Goal: Complete application form: Complete application form

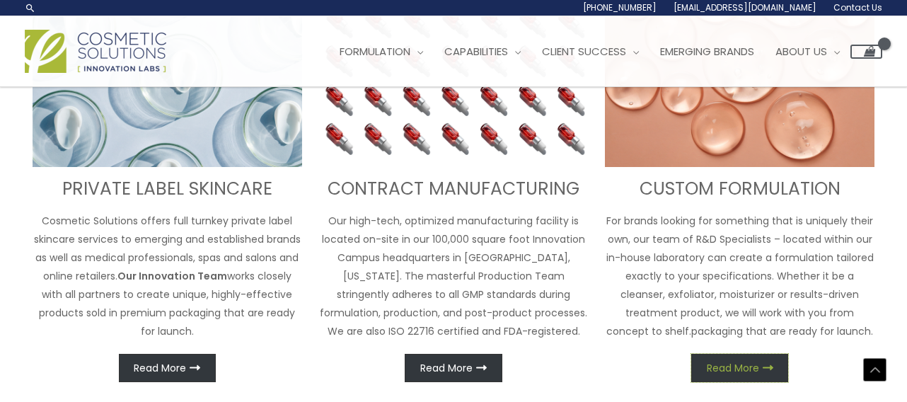
scroll to position [547, 0]
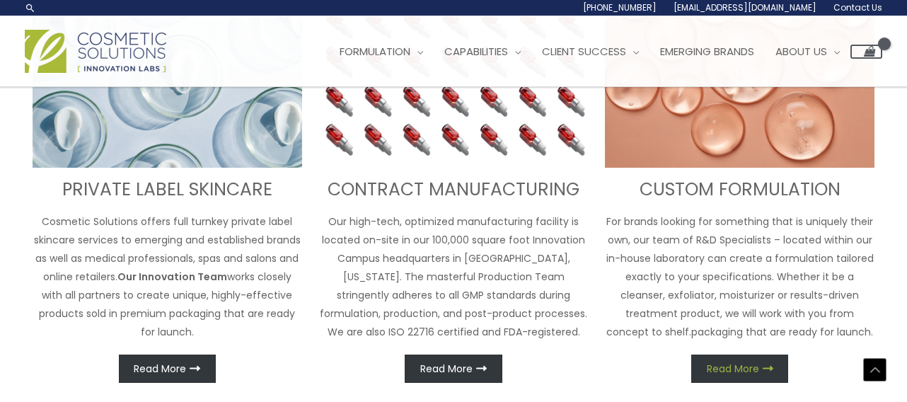
click at [741, 380] on link "Read More" at bounding box center [739, 368] width 97 height 28
click at [738, 371] on span "Read More" at bounding box center [733, 369] width 52 height 10
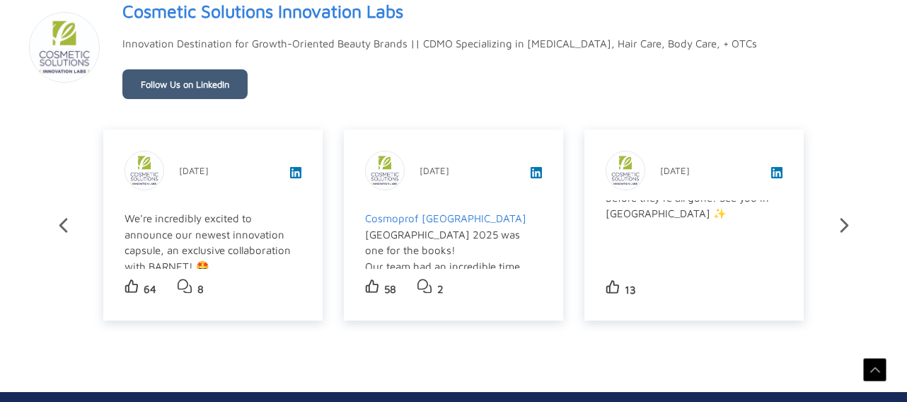
scroll to position [236, 0]
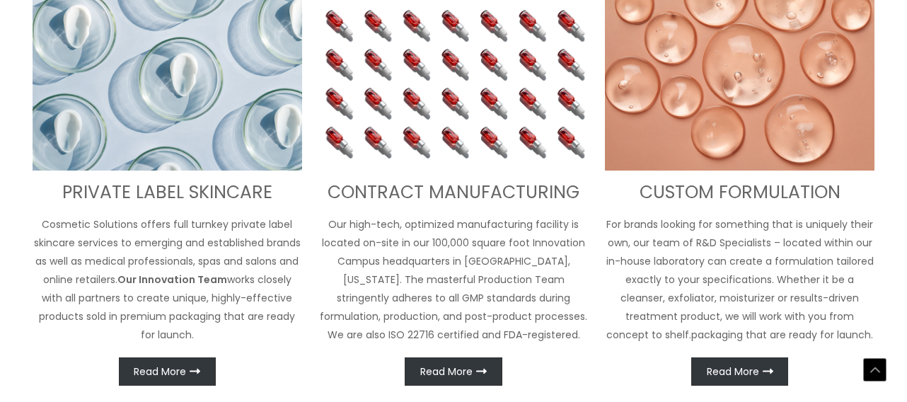
scroll to position [655, 0]
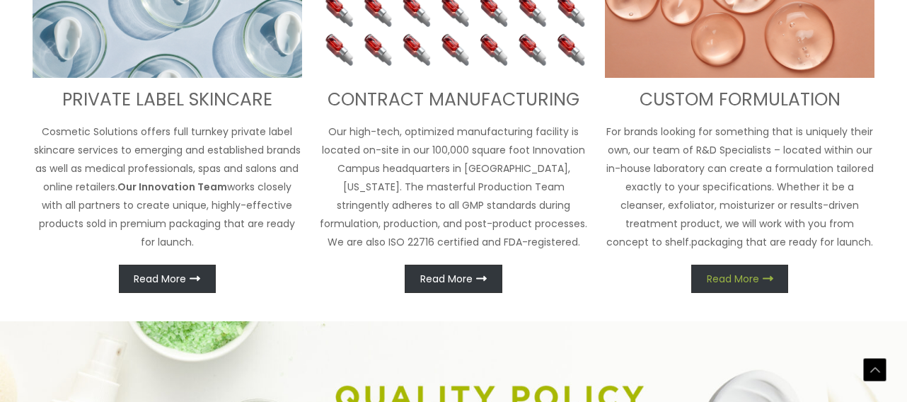
click at [719, 274] on span "Read More" at bounding box center [733, 279] width 52 height 10
click at [460, 284] on span "Read More" at bounding box center [446, 279] width 52 height 10
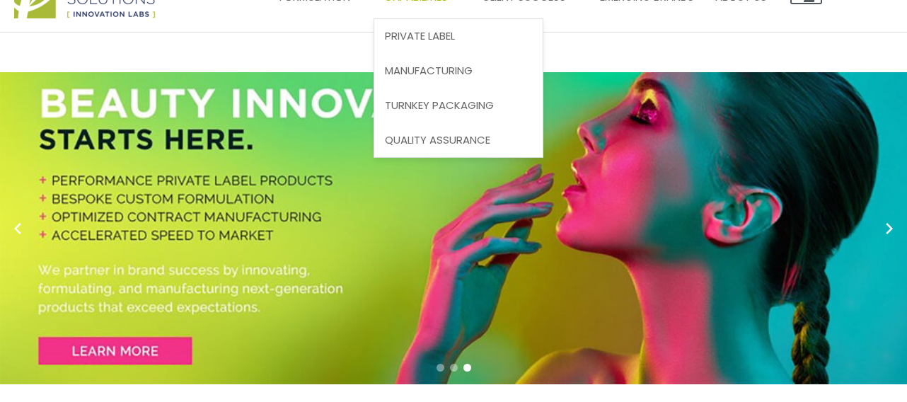
scroll to position [0, 0]
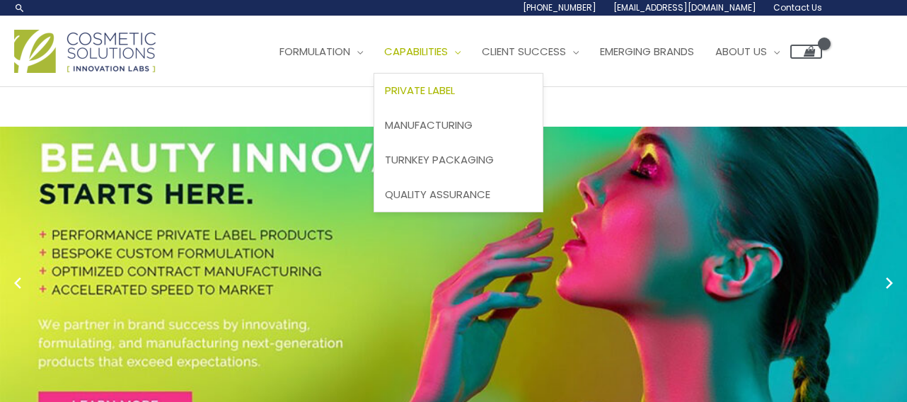
click at [455, 86] on span "Private Label" at bounding box center [420, 90] width 70 height 15
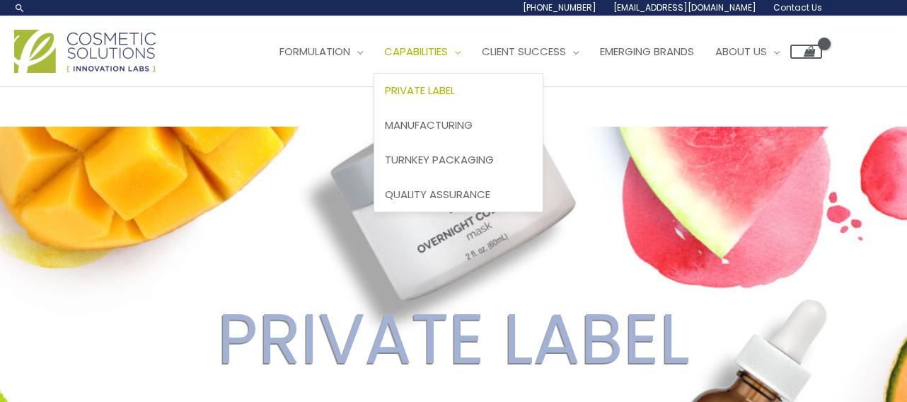
click at [448, 50] on span "Capabilities" at bounding box center [416, 51] width 64 height 15
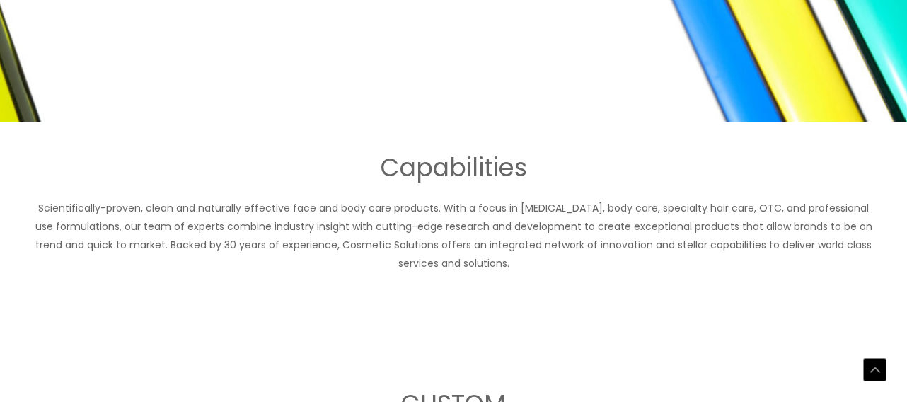
scroll to position [707, 0]
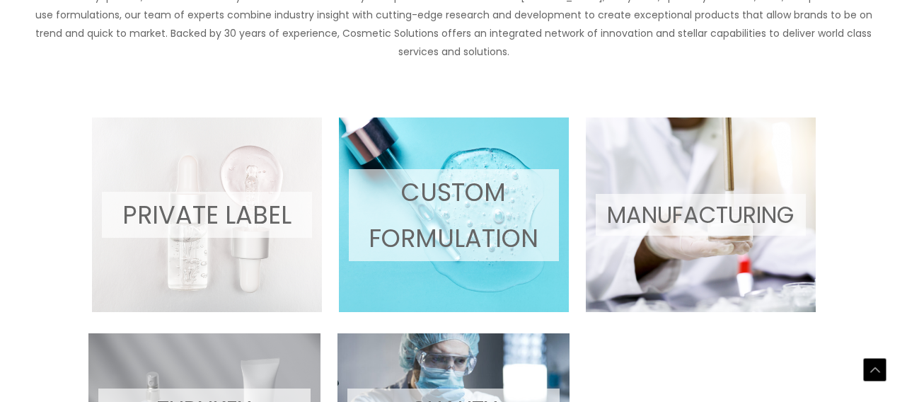
click at [467, 217] on p "CUSTOM FORMULATION" at bounding box center [454, 215] width 210 height 92
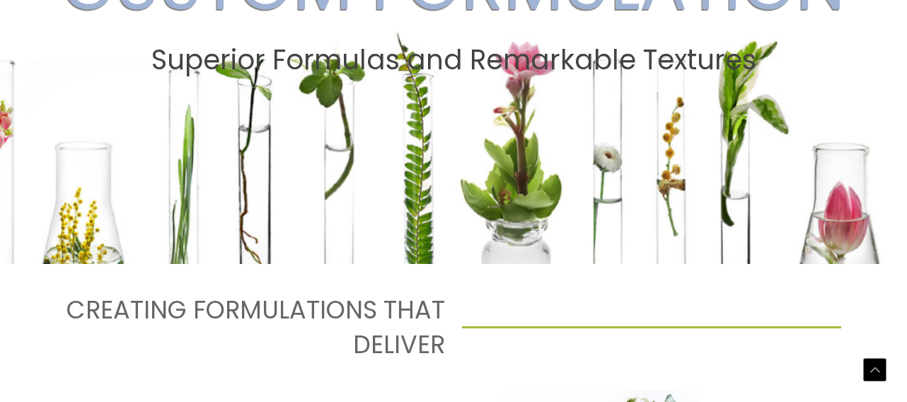
scroll to position [707, 0]
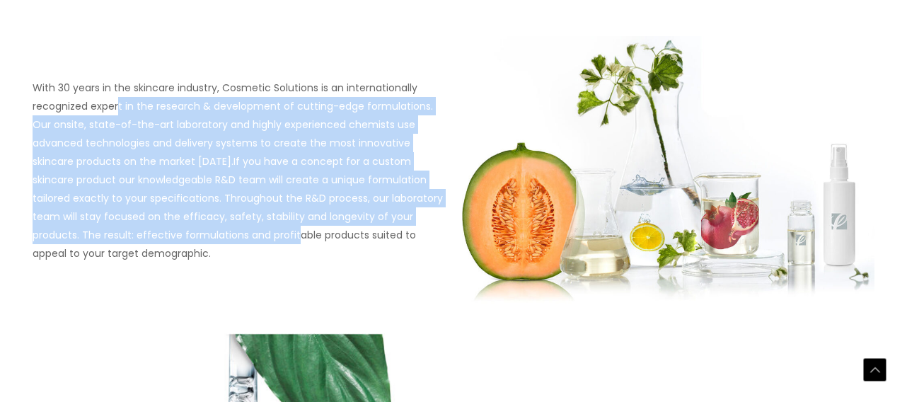
drag, startPoint x: 119, startPoint y: 103, endPoint x: 232, endPoint y: 240, distance: 177.3
click at [232, 240] on p "With 30 years in the skincare industry, Cosmetic Solutions is an internationall…" at bounding box center [239, 171] width 412 height 184
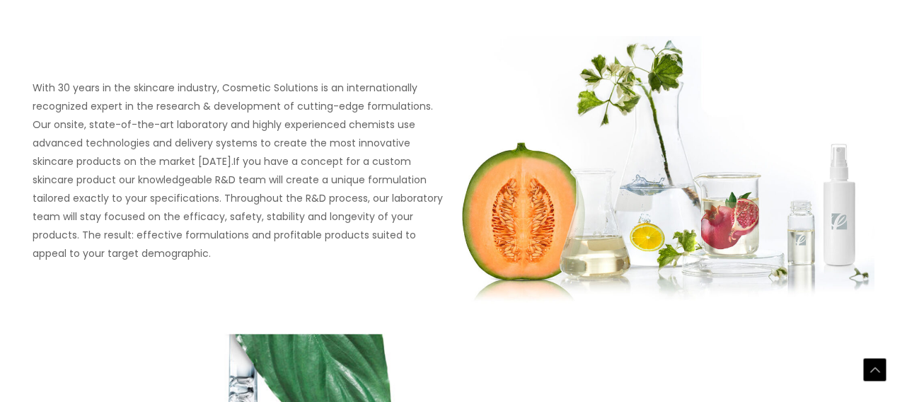
click at [238, 240] on p "With 30 years in the skincare industry, Cosmetic Solutions is an internationall…" at bounding box center [239, 171] width 412 height 184
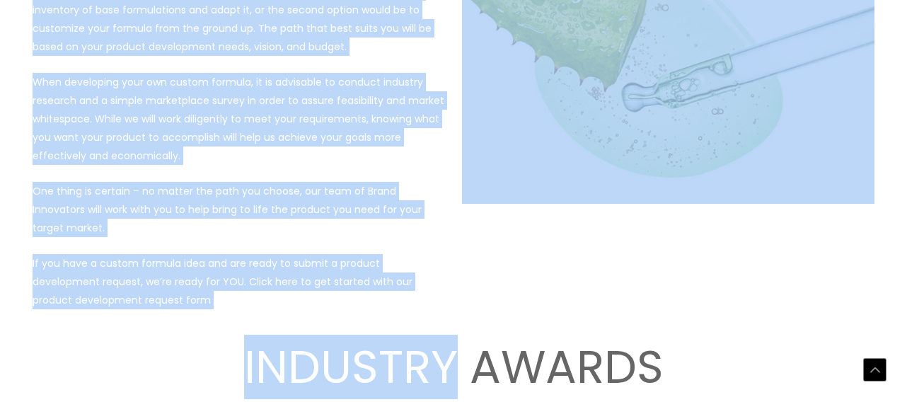
scroll to position [1943, 0]
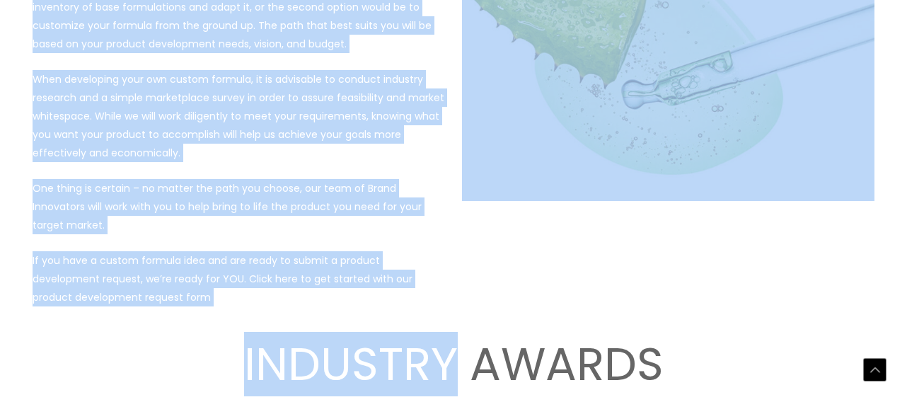
drag, startPoint x: 145, startPoint y: 234, endPoint x: 446, endPoint y: 313, distance: 311.5
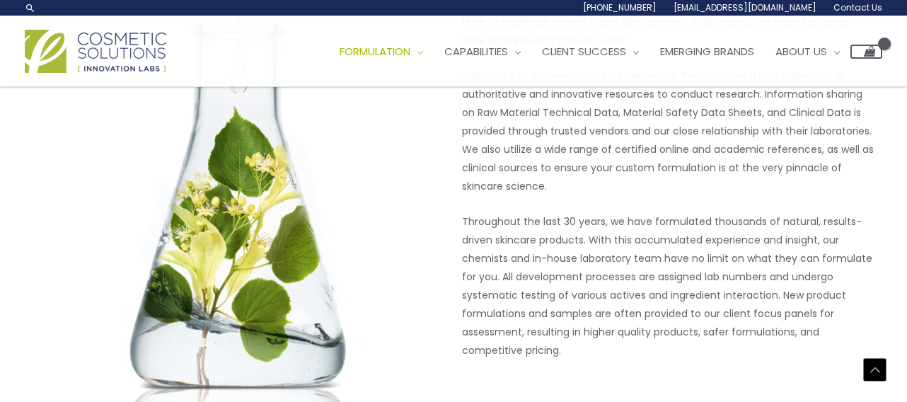
click at [427, 260] on img at bounding box center [239, 136] width 412 height 663
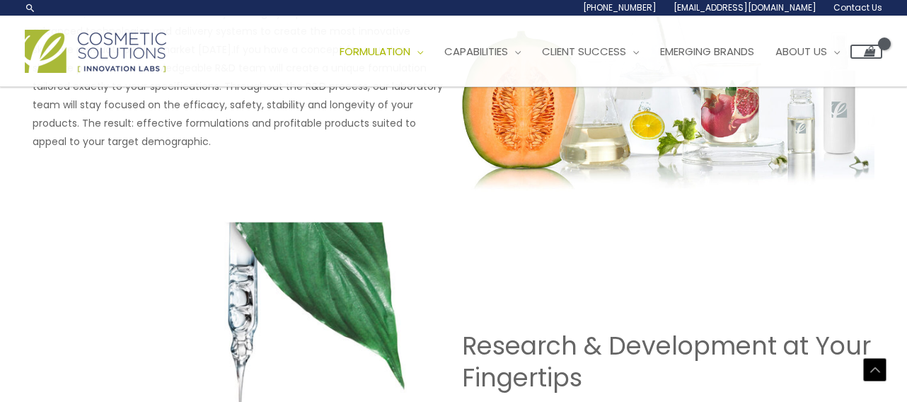
scroll to position [670, 0]
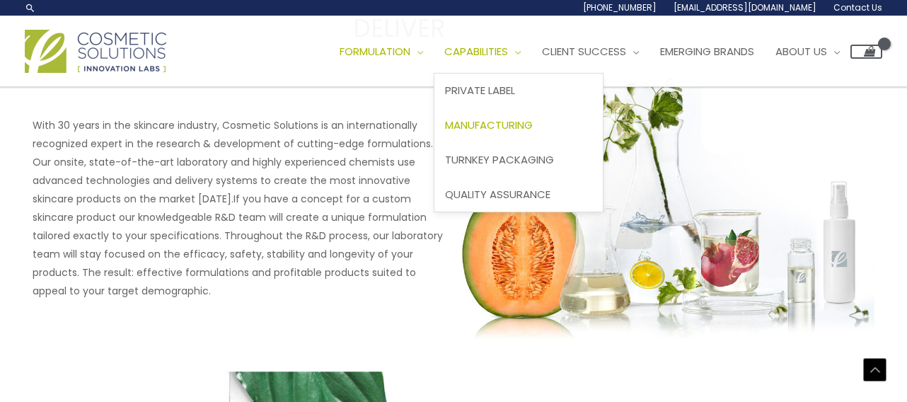
click at [541, 117] on link "Manufacturing" at bounding box center [518, 125] width 168 height 35
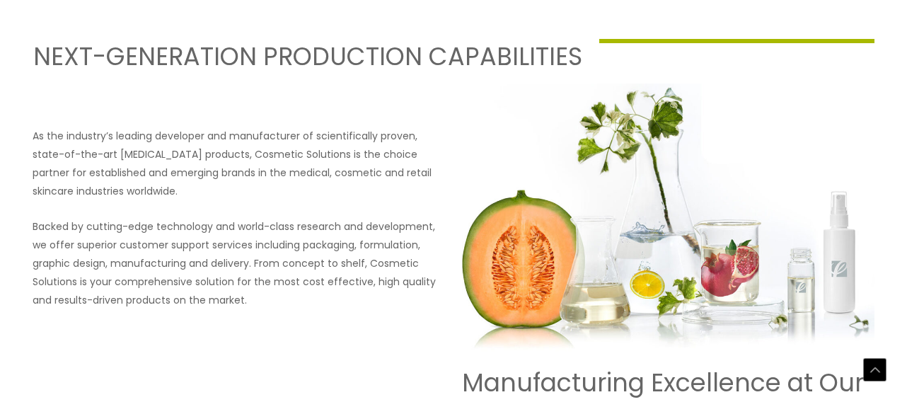
scroll to position [637, 0]
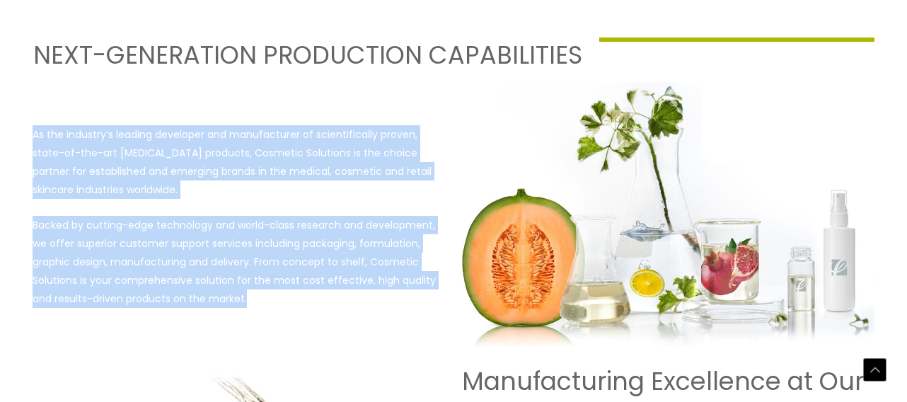
drag, startPoint x: 31, startPoint y: 131, endPoint x: 246, endPoint y: 319, distance: 285.7
click at [246, 319] on div "As the industry’s leading developer and manufacturer of scientifically proven, …" at bounding box center [453, 216] width 849 height 269
click at [250, 313] on div "As the industry’s leading developer and manufacturer of scientifically proven, …" at bounding box center [453, 216] width 849 height 269
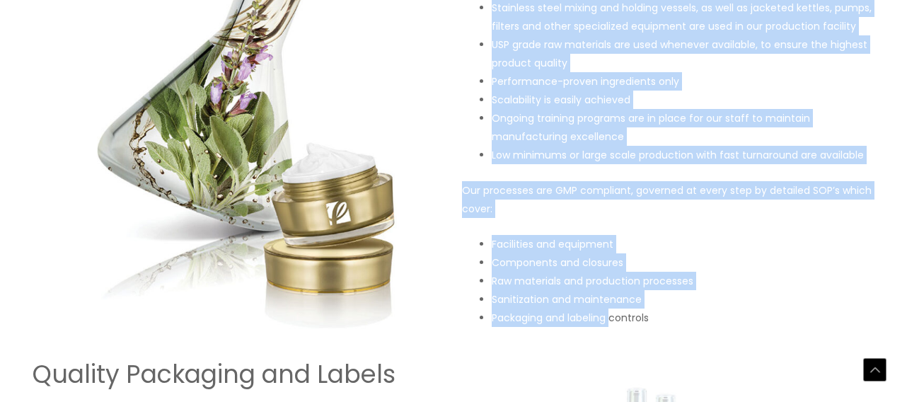
scroll to position [1273, 0]
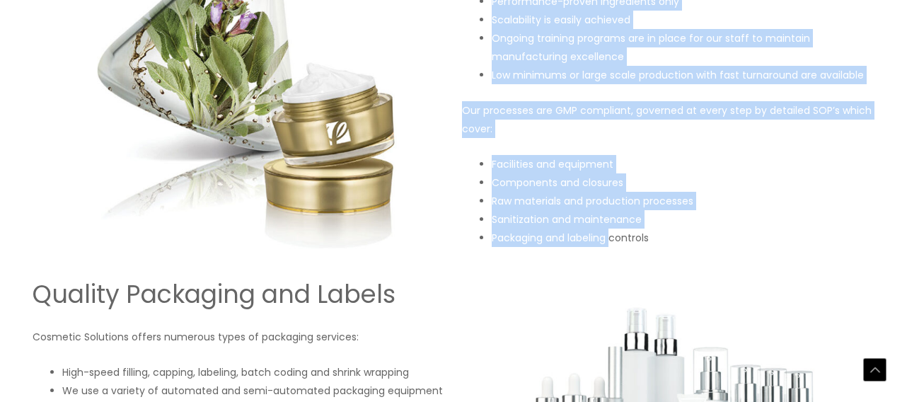
drag, startPoint x: 468, startPoint y: 102, endPoint x: 611, endPoint y: 250, distance: 206.1
click at [607, 236] on li "Packaging and labeling controls" at bounding box center [683, 237] width 383 height 18
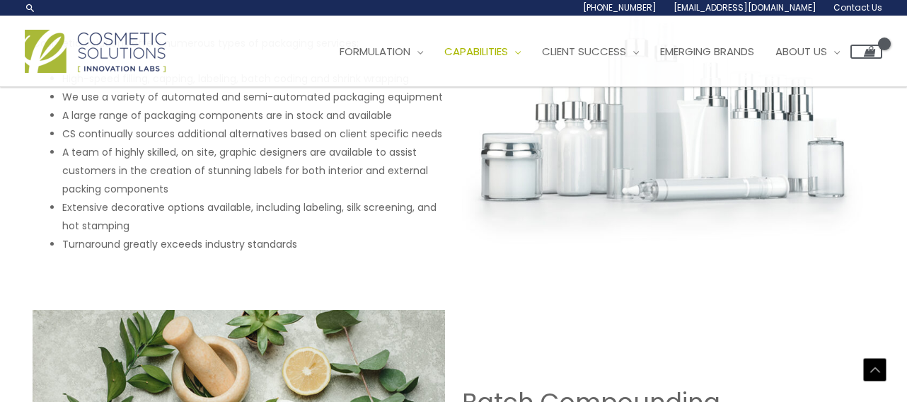
scroll to position [1485, 0]
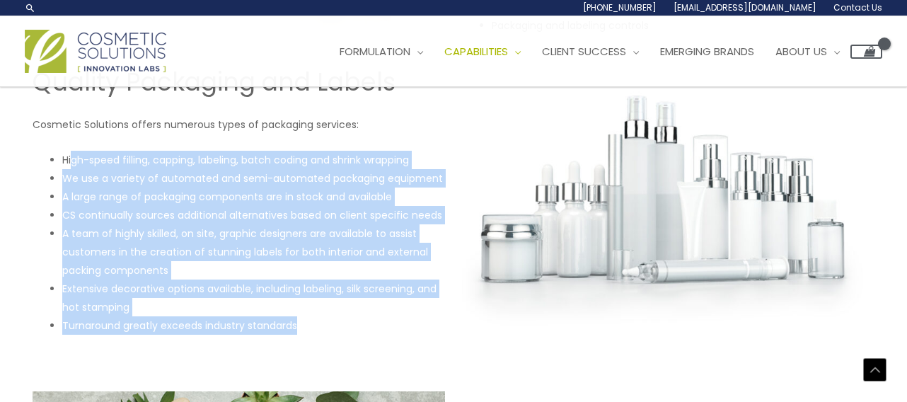
drag, startPoint x: 88, startPoint y: 164, endPoint x: 298, endPoint y: 317, distance: 259.2
click at [298, 317] on ul "High-speed filling, capping, labeling, batch coding and shrink wrapping We use …" at bounding box center [253, 243] width 383 height 184
click at [298, 317] on li "Turnaround greatly exceeds industry standards" at bounding box center [253, 325] width 383 height 18
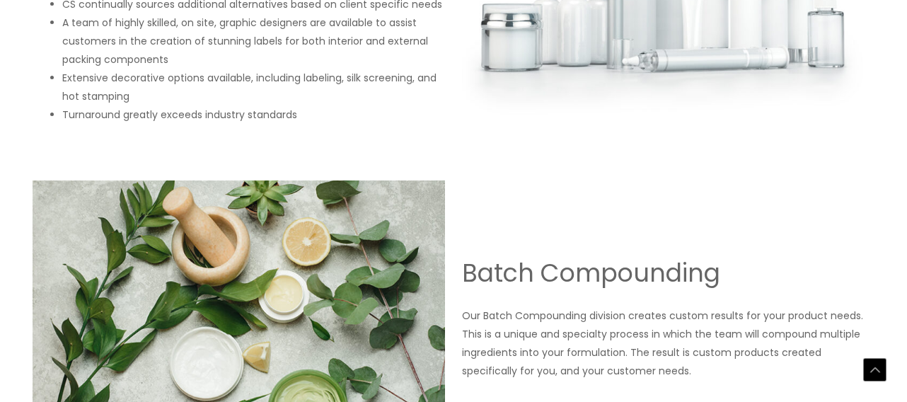
scroll to position [1697, 0]
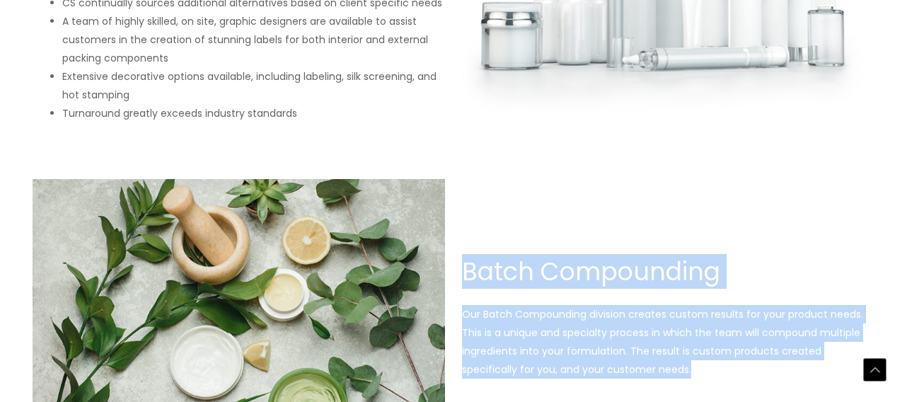
drag, startPoint x: 465, startPoint y: 270, endPoint x: 665, endPoint y: 366, distance: 222.1
click at [666, 370] on div "Batch Compounding Our Batch Compounding division creates custom results for you…" at bounding box center [668, 316] width 412 height 123
click at [665, 366] on p "Our Batch Compounding division creates custom results for your product needs. T…" at bounding box center [668, 342] width 412 height 74
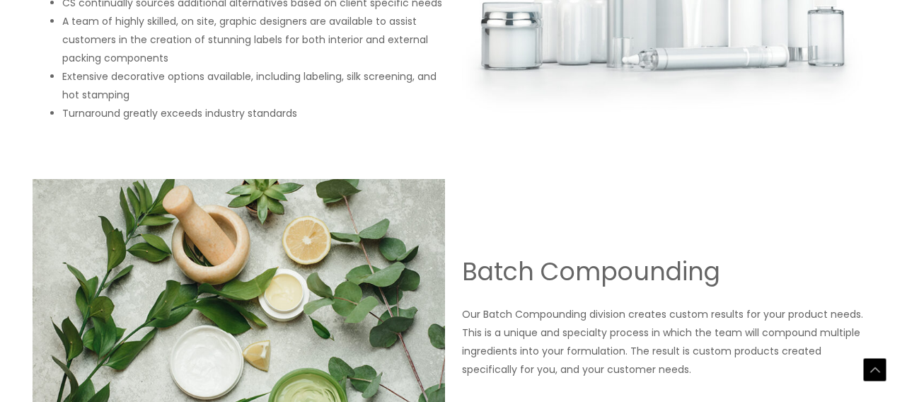
scroll to position [2051, 0]
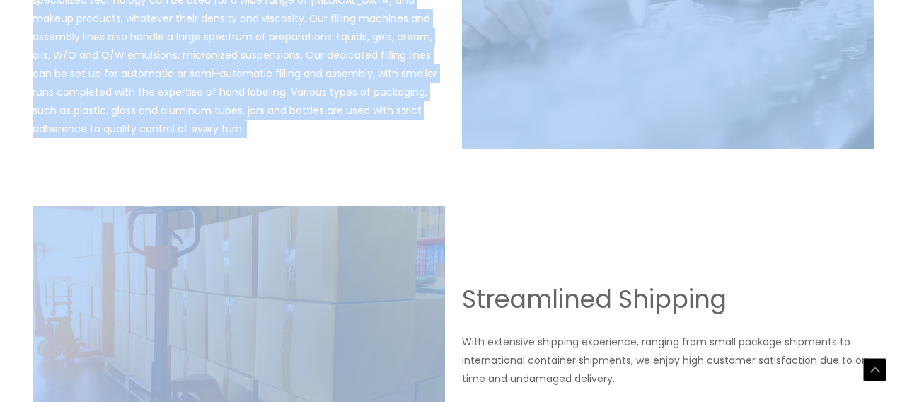
drag, startPoint x: 32, startPoint y: 181, endPoint x: 267, endPoint y: 281, distance: 256.0
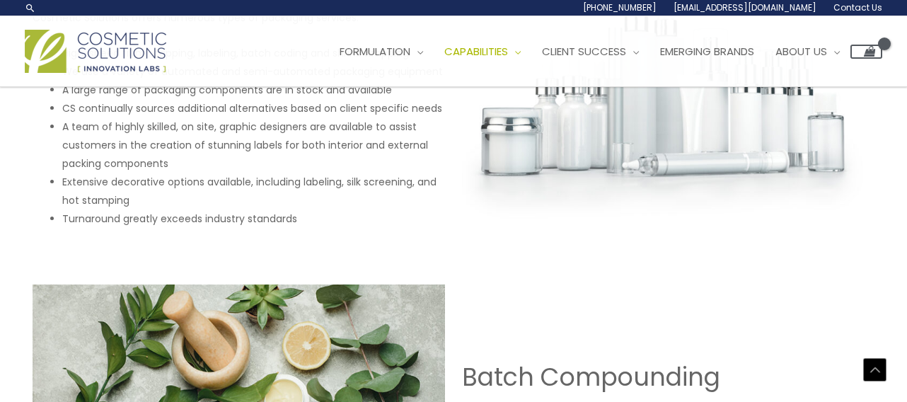
scroll to position [1485, 0]
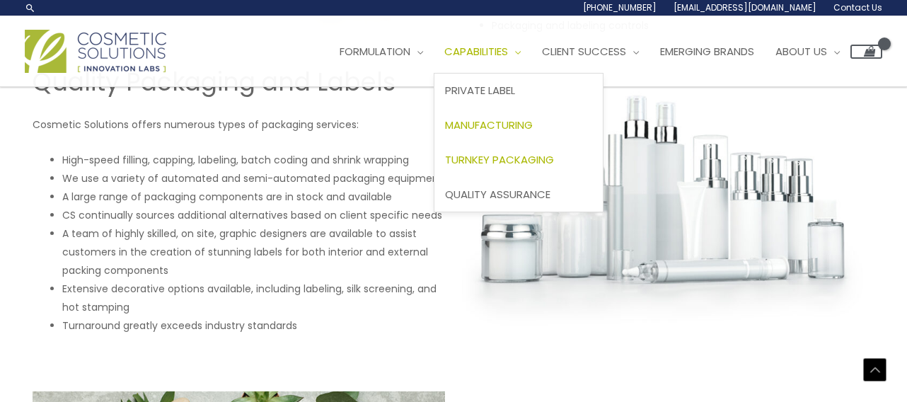
click at [494, 169] on link "Turnkey Packaging" at bounding box center [518, 159] width 168 height 35
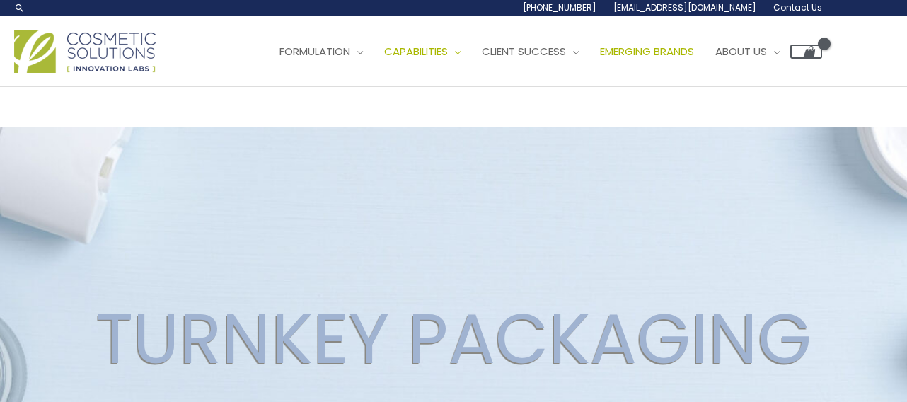
click at [628, 51] on span "Emerging Brands" at bounding box center [647, 51] width 94 height 15
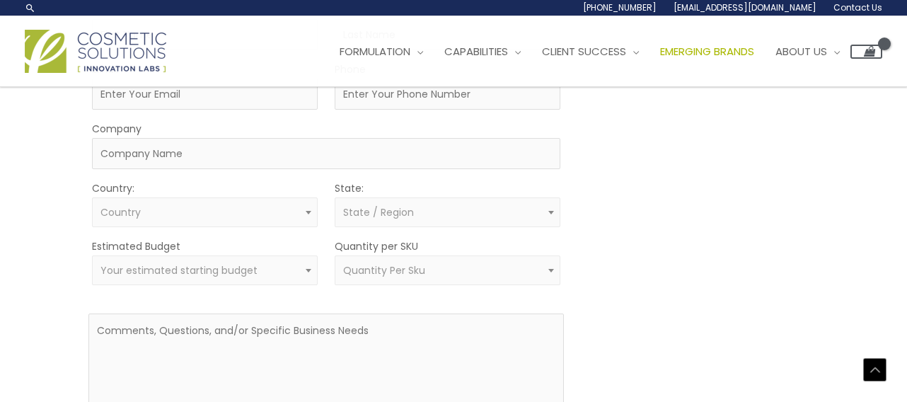
scroll to position [990, 0]
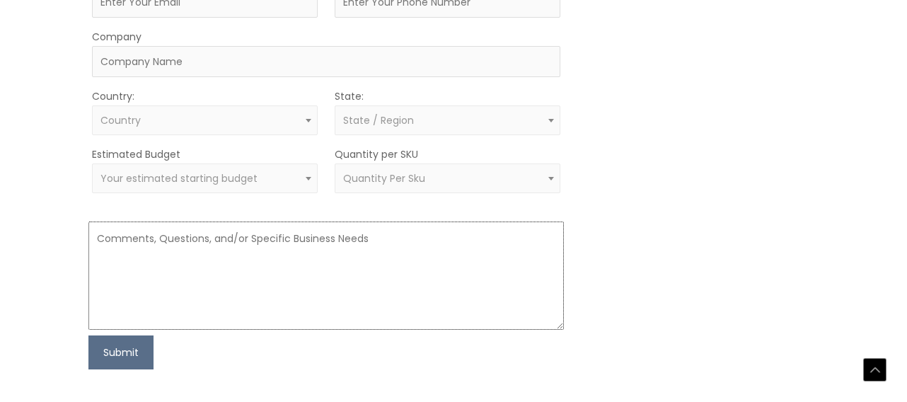
click at [242, 277] on textarea at bounding box center [325, 275] width 475 height 108
paste textarea "Hi, I’m developing a clean, high-performance post-workout facial wipe for my br…"
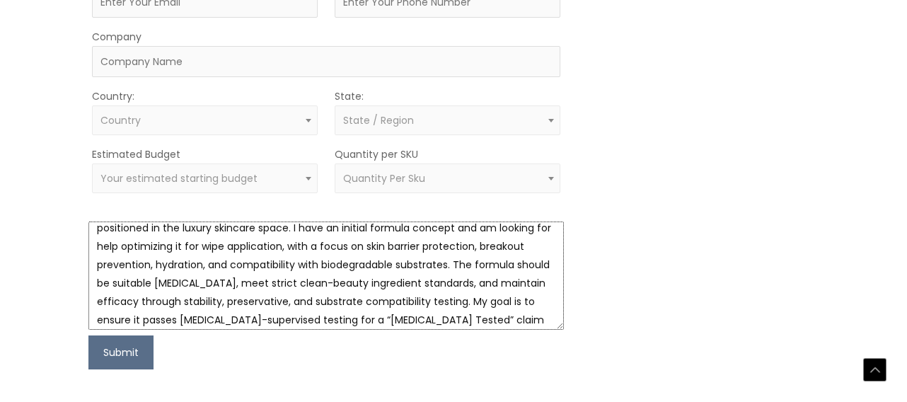
scroll to position [0, 0]
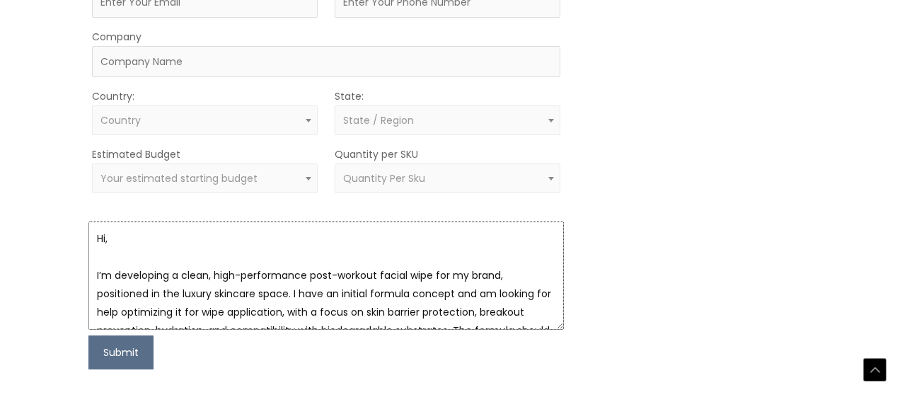
type textarea "Hi, I’m developing a clean, high-performance post-workout facial wipe for my br…"
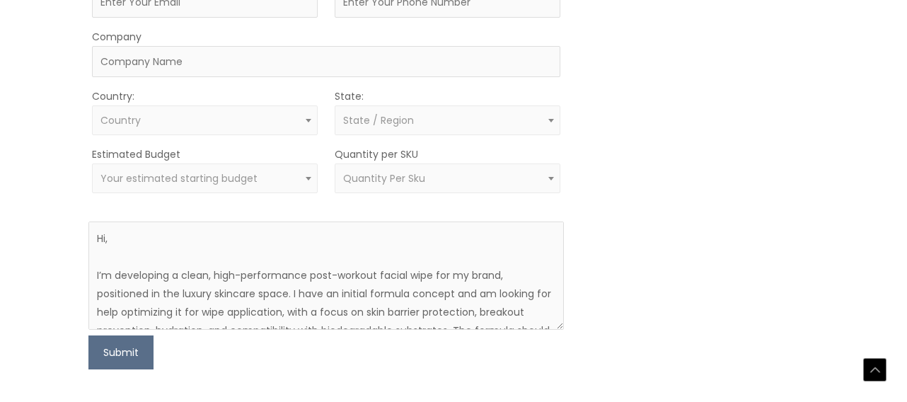
click at [216, 175] on span "Your estimated starting budget" at bounding box center [178, 178] width 157 height 14
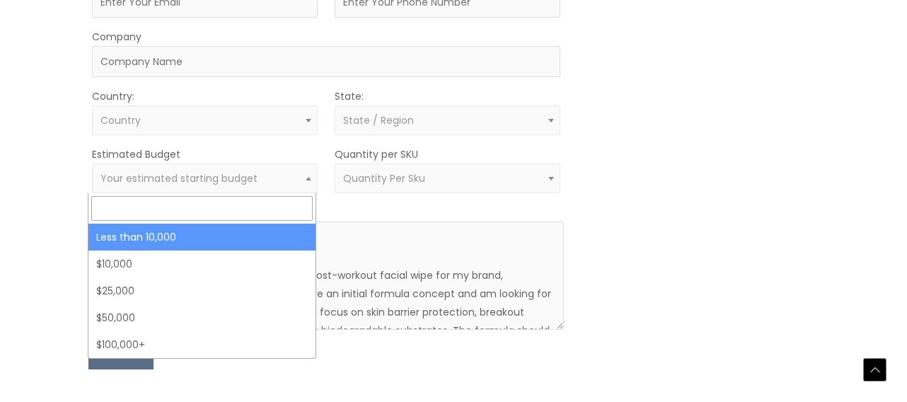
click at [218, 202] on input "text" at bounding box center [201, 208] width 221 height 25
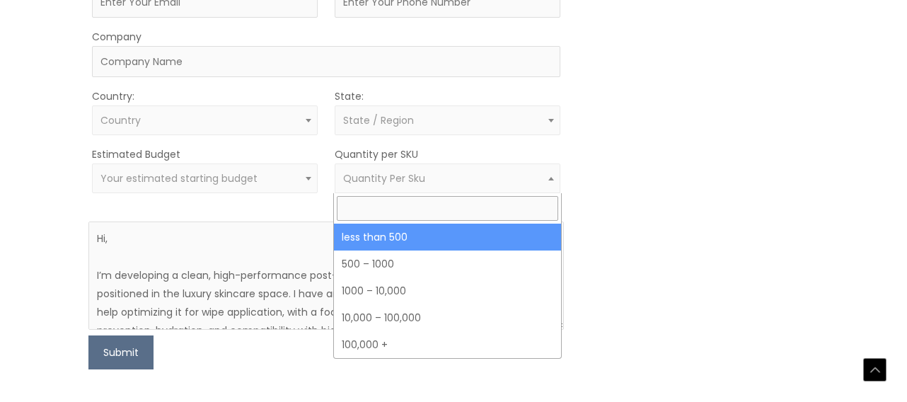
click at [375, 179] on span "Quantity Per Sku" at bounding box center [384, 178] width 82 height 14
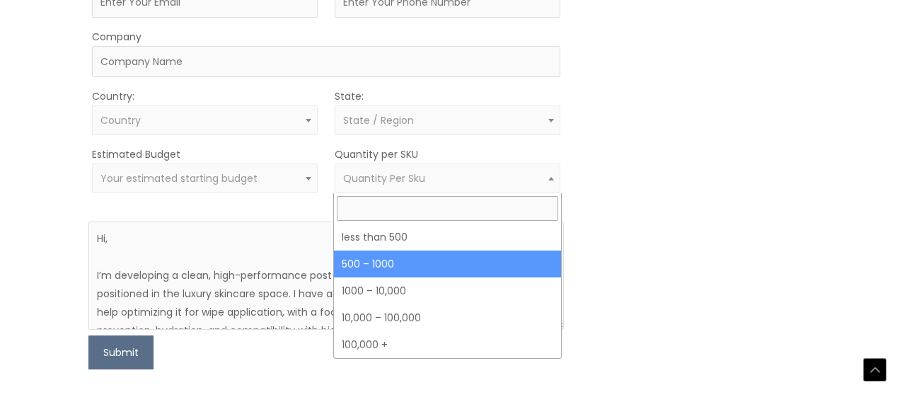
select select "8"
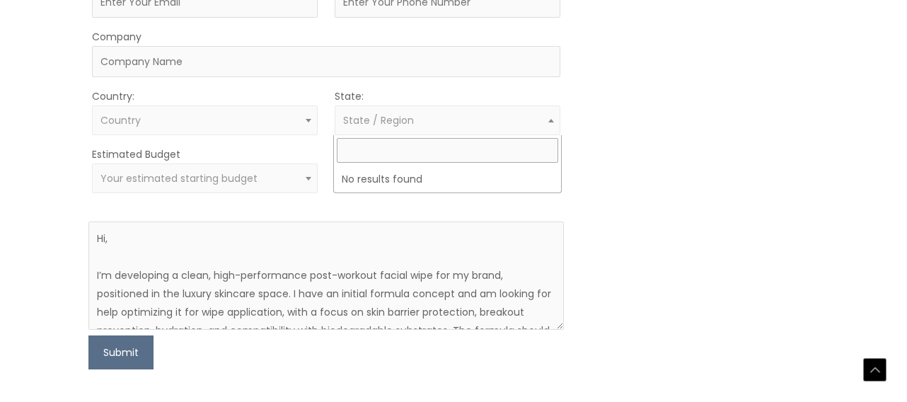
click at [413, 129] on span "State / Region" at bounding box center [448, 120] width 226 height 30
type input "CA"
click at [174, 108] on span "Country" at bounding box center [205, 120] width 226 height 30
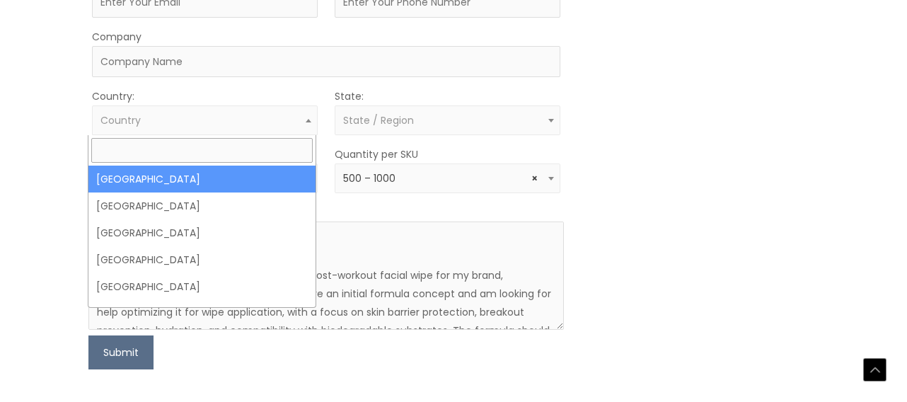
select select "United States"
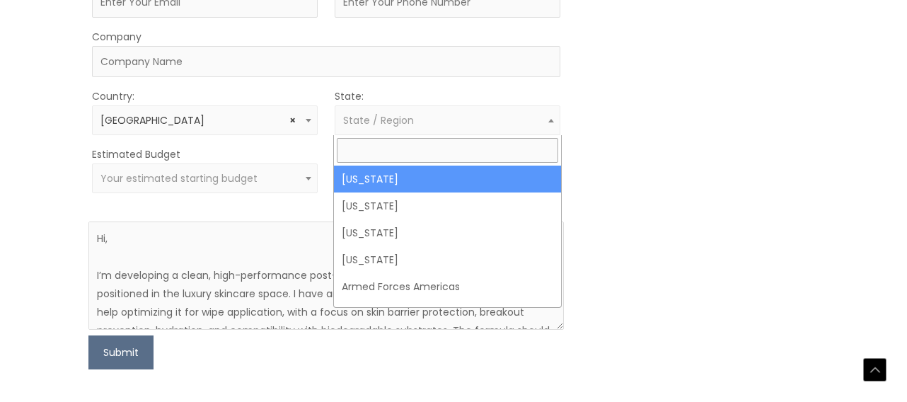
drag, startPoint x: 356, startPoint y: 111, endPoint x: 366, endPoint y: 120, distance: 13.6
click at [356, 111] on span "State / Region" at bounding box center [448, 120] width 226 height 30
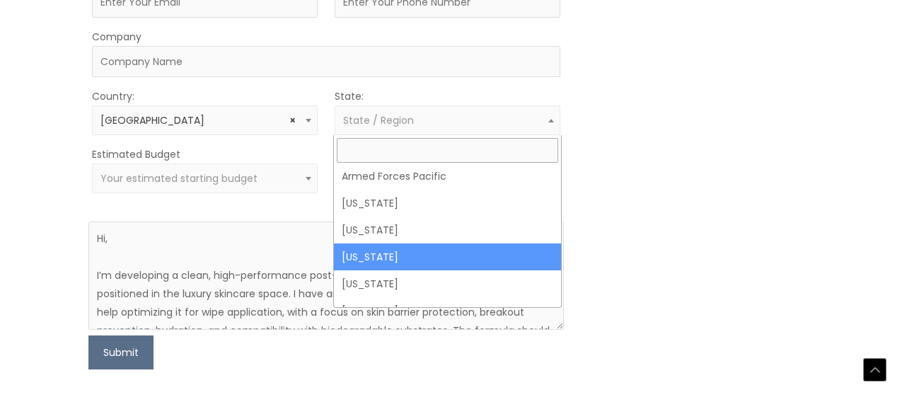
scroll to position [141, 0]
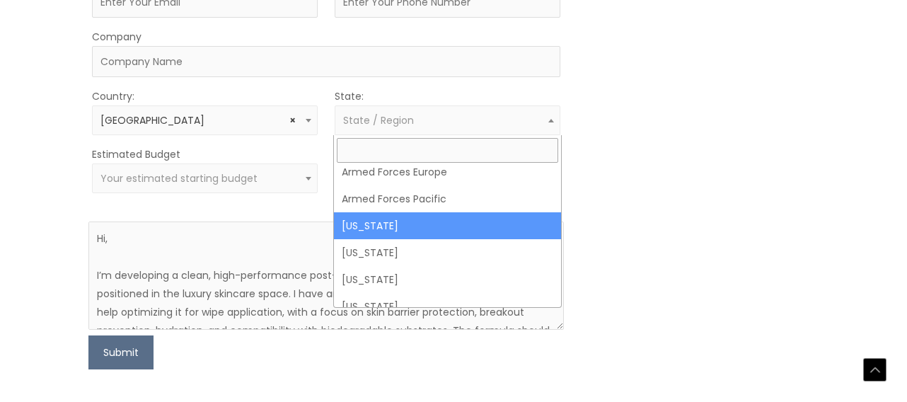
select select "California"
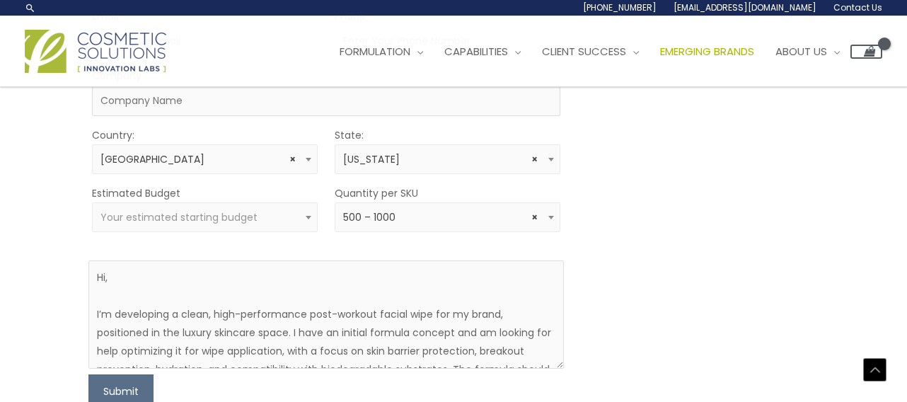
scroll to position [919, 0]
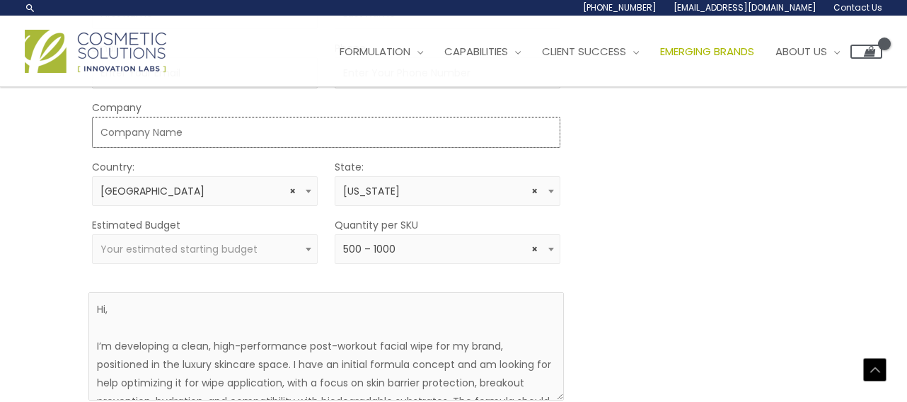
click at [254, 140] on input "Company" at bounding box center [326, 132] width 468 height 31
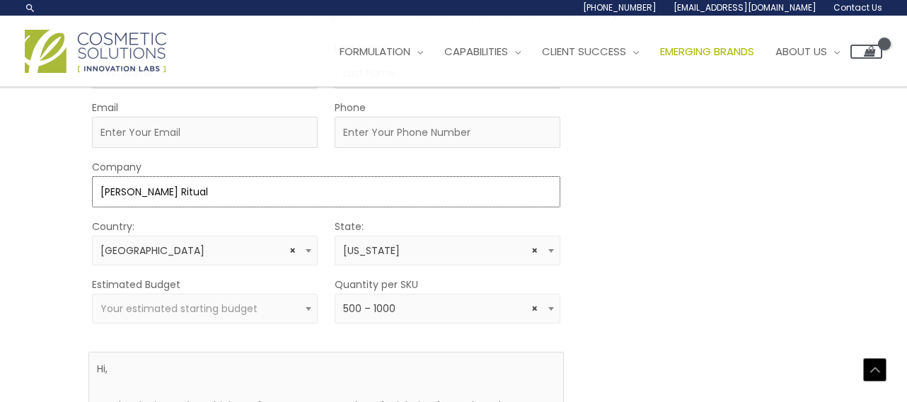
scroll to position [778, 0]
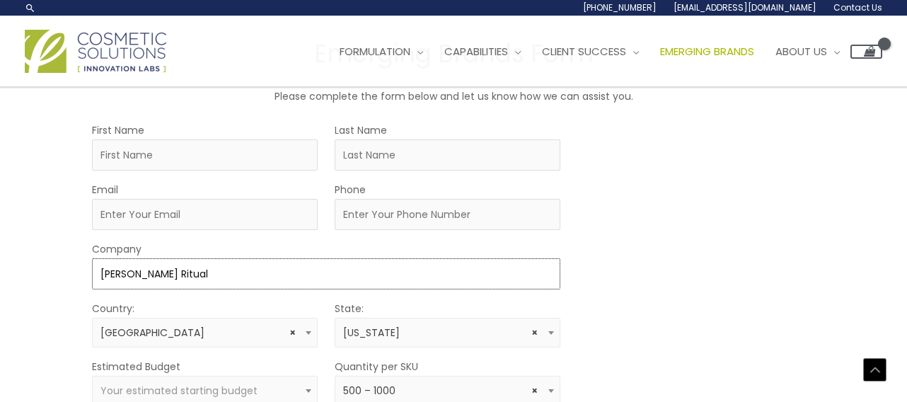
type input "Nava Ritual"
click at [194, 213] on input "Email" at bounding box center [205, 214] width 226 height 31
type input "[EMAIL_ADDRESS][DOMAIN_NAME]"
click at [383, 212] on input "Phone" at bounding box center [448, 214] width 226 height 31
type input "(559) 643-9708"
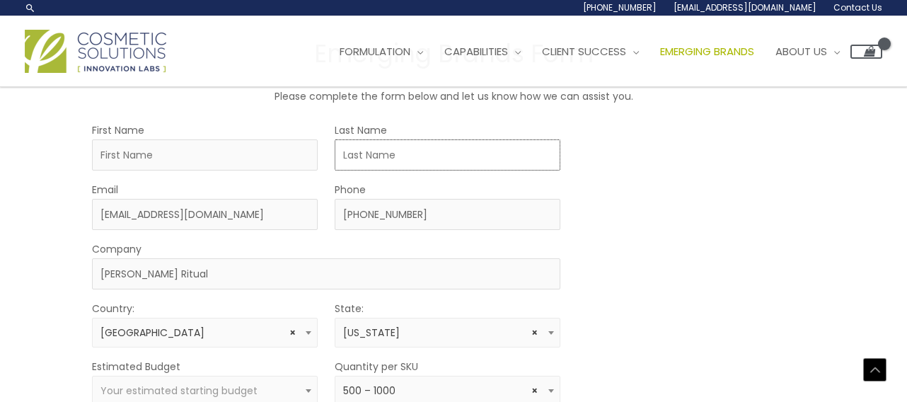
click at [377, 163] on input "Last Name" at bounding box center [448, 154] width 226 height 31
type input "Pannu"
click at [246, 170] on input "First Name" at bounding box center [205, 154] width 226 height 31
type input "Taj"
click at [753, 205] on div "MOQ TRIGGER STEP 2 TRIGGER" at bounding box center [700, 351] width 238 height 460
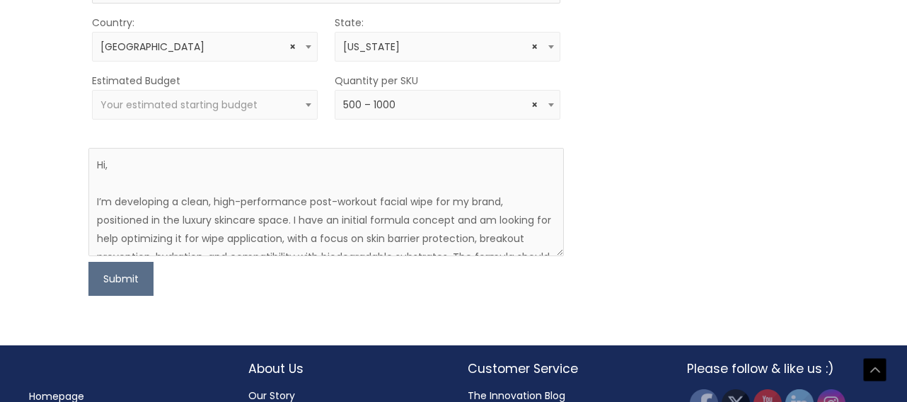
scroll to position [1136, 0]
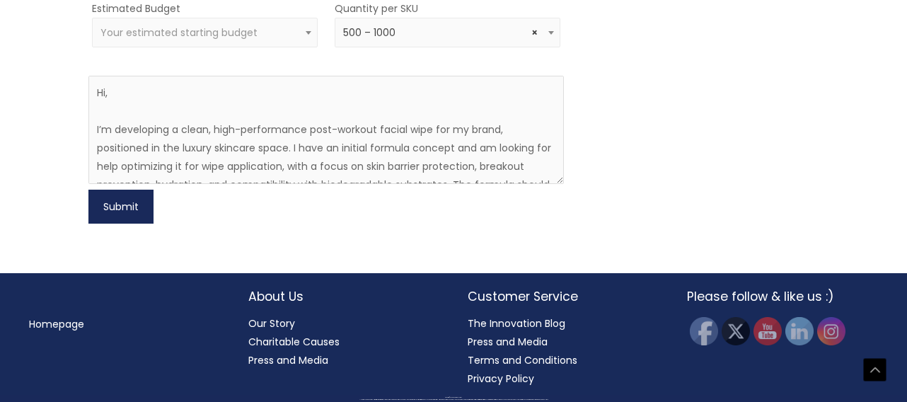
click at [138, 208] on button "Submit" at bounding box center [120, 207] width 65 height 34
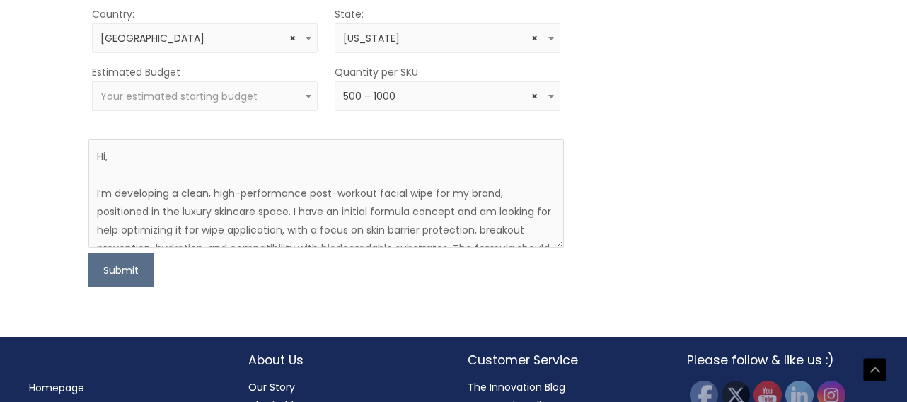
scroll to position [994, 0]
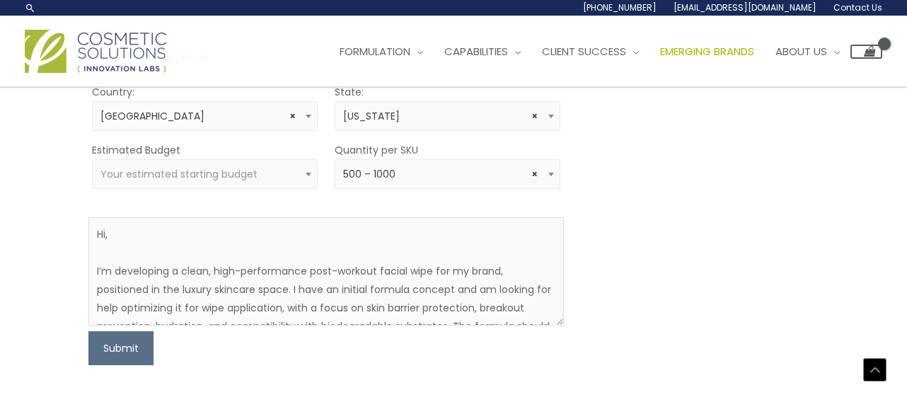
click at [182, 170] on span "Your estimated starting budget" at bounding box center [178, 174] width 157 height 14
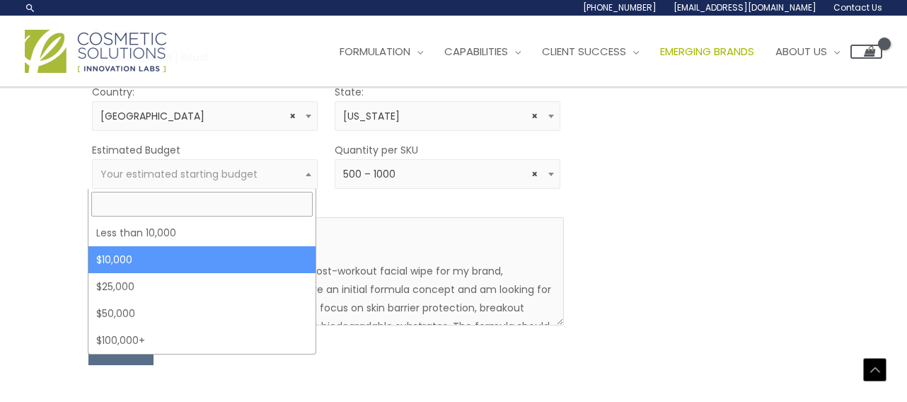
select select "10000"
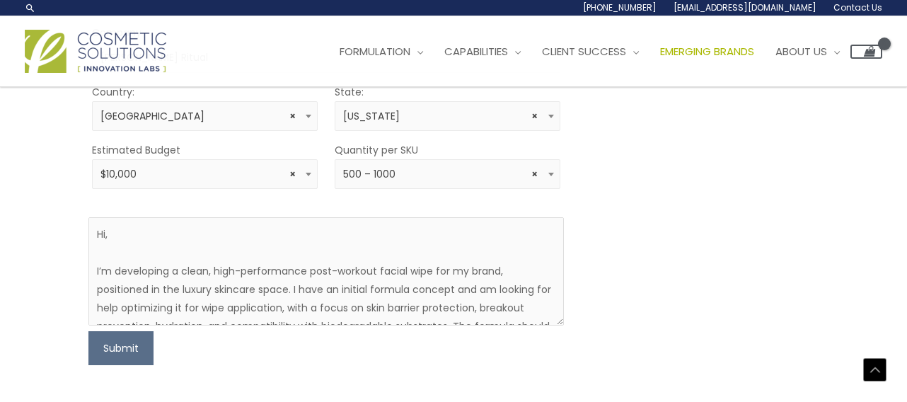
click at [156, 180] on span "× $10,000" at bounding box center [204, 174] width 209 height 13
click at [130, 337] on button "Submit" at bounding box center [120, 348] width 65 height 34
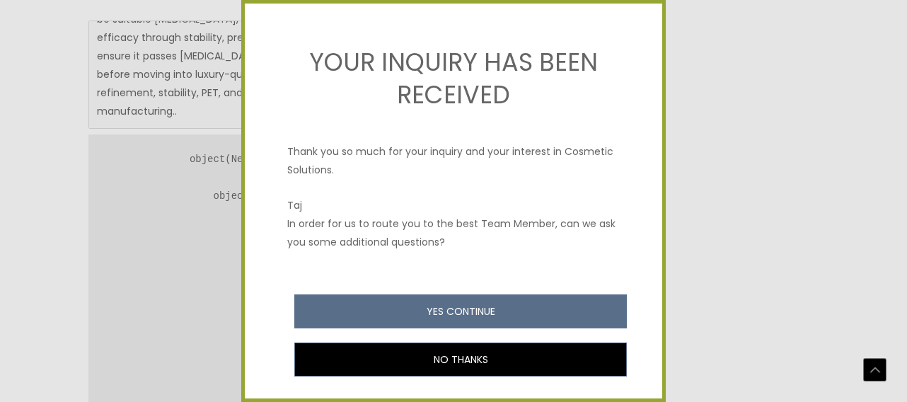
scroll to position [28, 0]
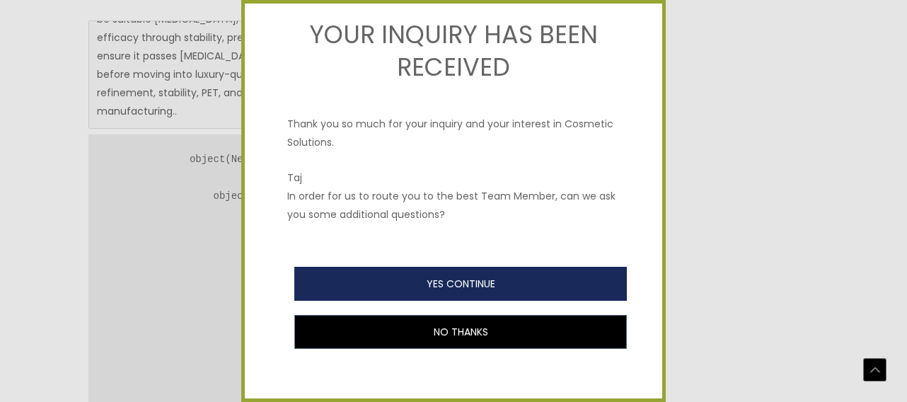
click at [514, 279] on button "YES CONTINUE" at bounding box center [460, 284] width 332 height 34
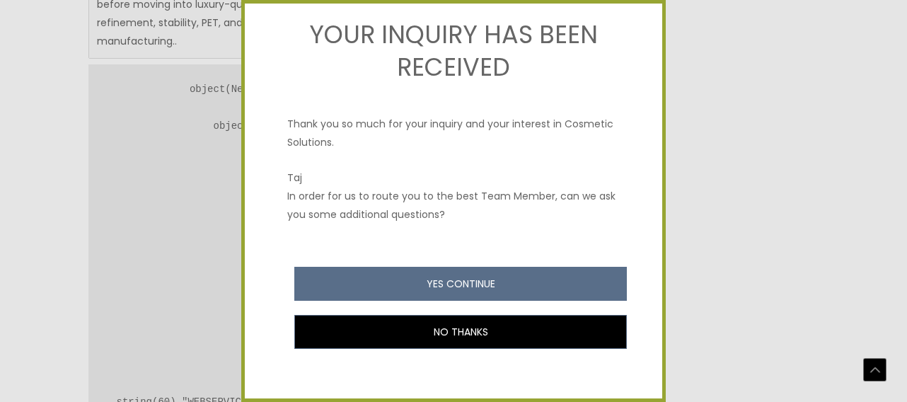
scroll to position [1262, 0]
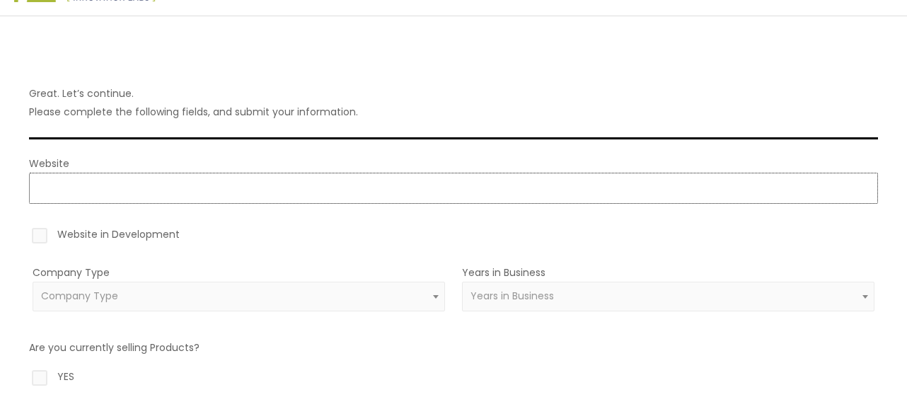
click at [241, 191] on input "Website" at bounding box center [453, 188] width 849 height 31
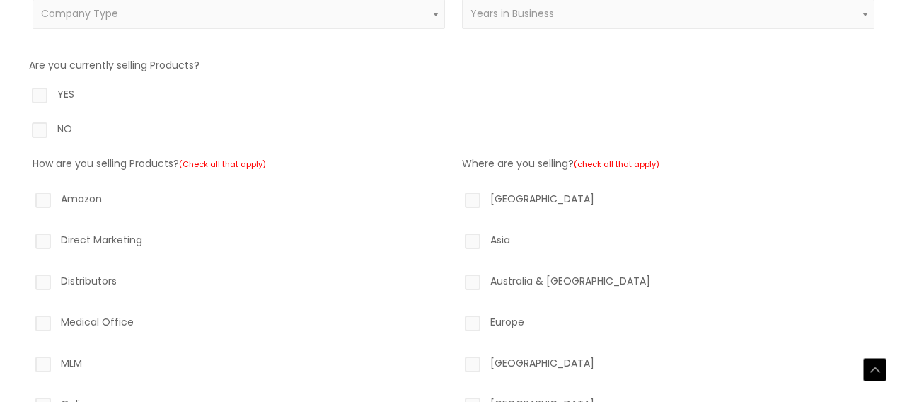
scroll to position [354, 0]
click at [45, 133] on label "NO" at bounding box center [453, 131] width 849 height 24
click at [24, 128] on input "NO" at bounding box center [19, 123] width 9 height 9
radio input "true"
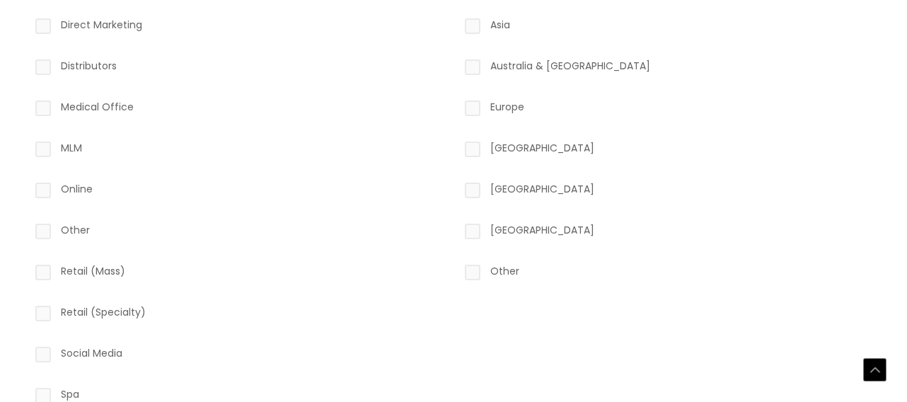
scroll to position [637, 0]
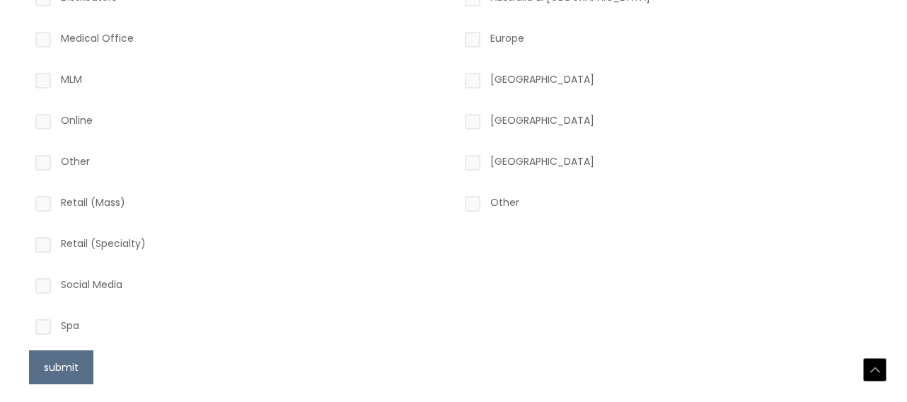
click at [472, 207] on label "Other" at bounding box center [668, 205] width 412 height 24
click at [457, 202] on input "Other" at bounding box center [452, 197] width 9 height 9
checkbox input "true"
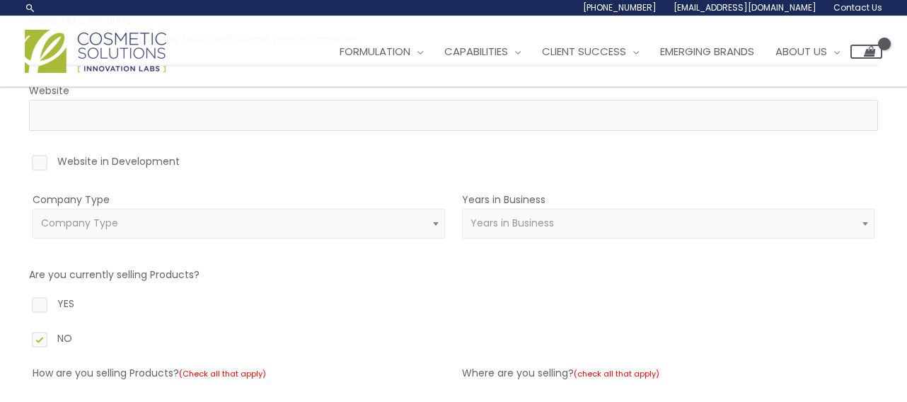
scroll to position [141, 0]
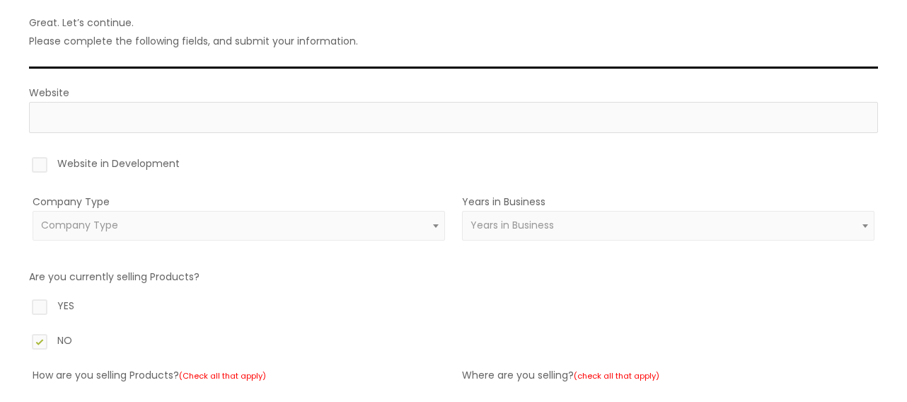
click at [120, 226] on span "Company Type" at bounding box center [239, 225] width 396 height 13
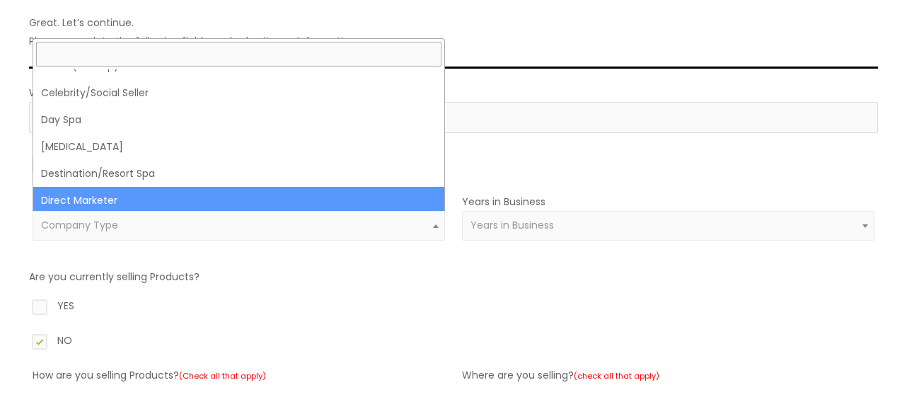
scroll to position [0, 0]
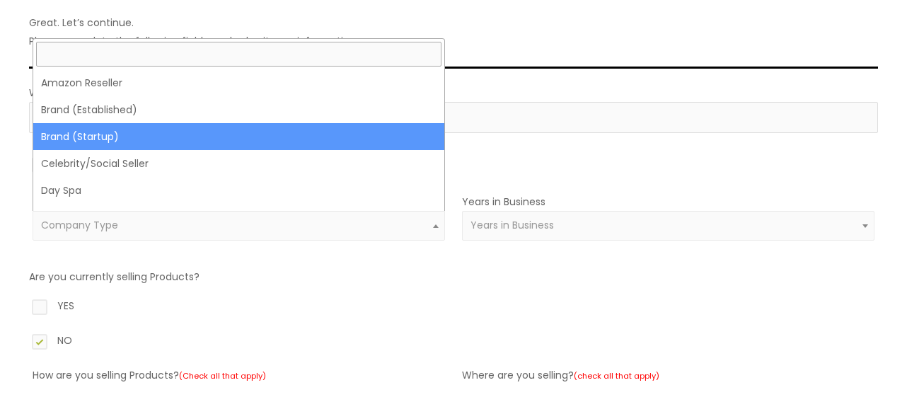
select select "39"
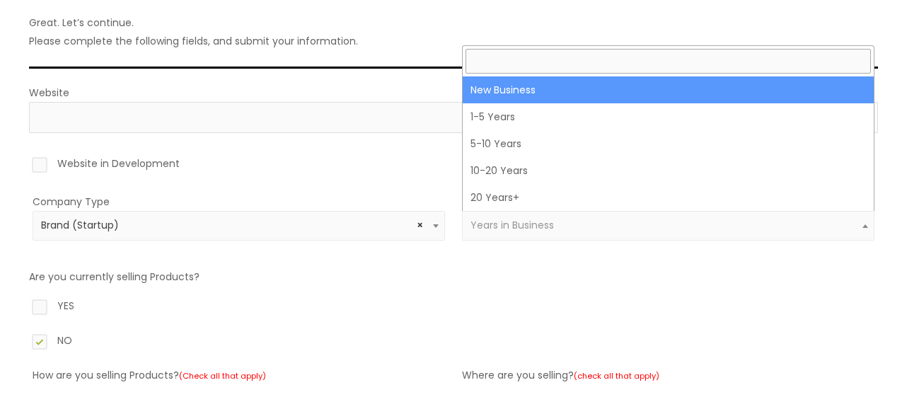
click at [541, 213] on span "Years in Business" at bounding box center [668, 226] width 412 height 30
select select "1"
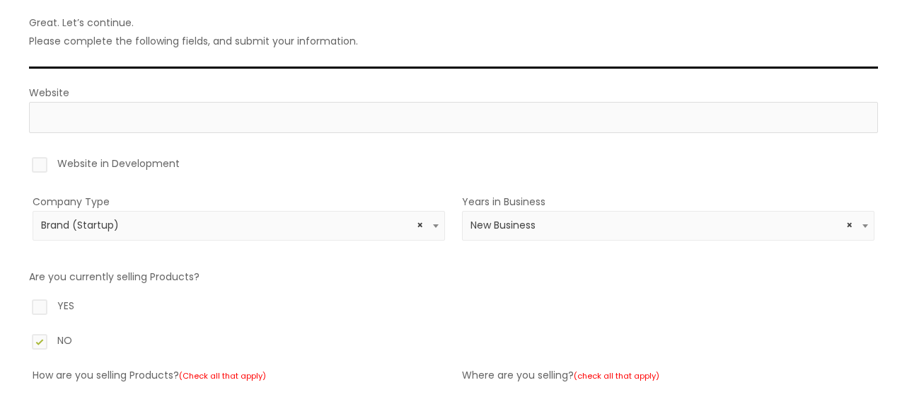
click at [42, 158] on label "Website in Development" at bounding box center [453, 166] width 849 height 24
click at [24, 158] on input "Website in Development" at bounding box center [19, 158] width 9 height 9
checkbox input "true"
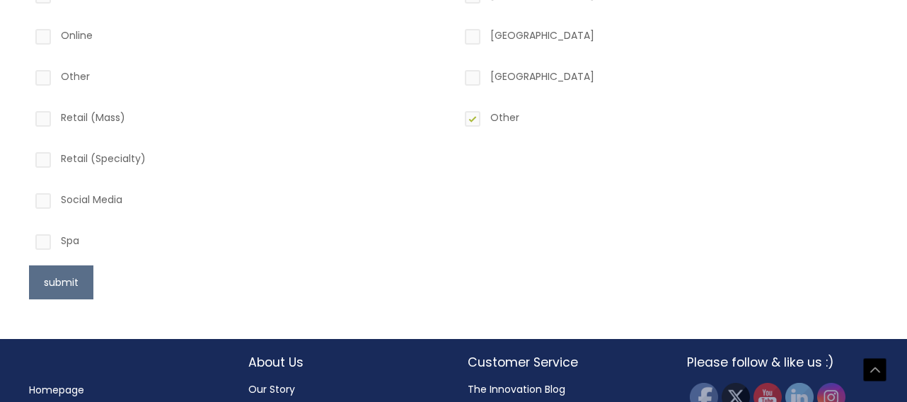
scroll to position [756, 0]
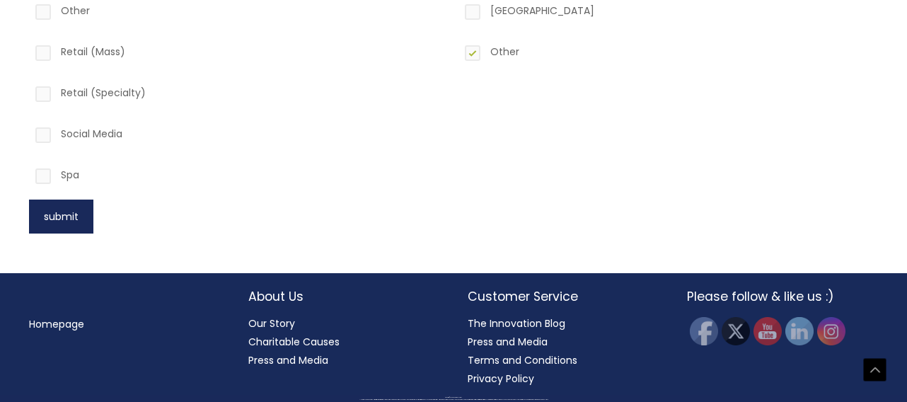
click at [81, 226] on button "submit" at bounding box center [61, 216] width 64 height 34
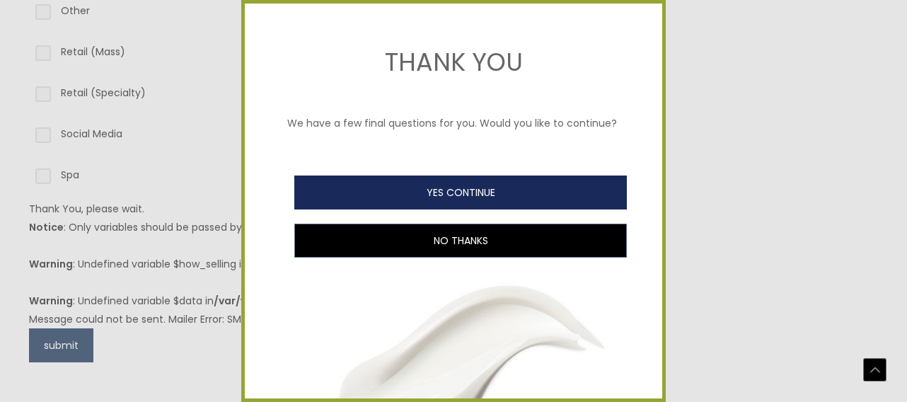
click at [455, 206] on button "YES CONTINUE" at bounding box center [460, 192] width 332 height 34
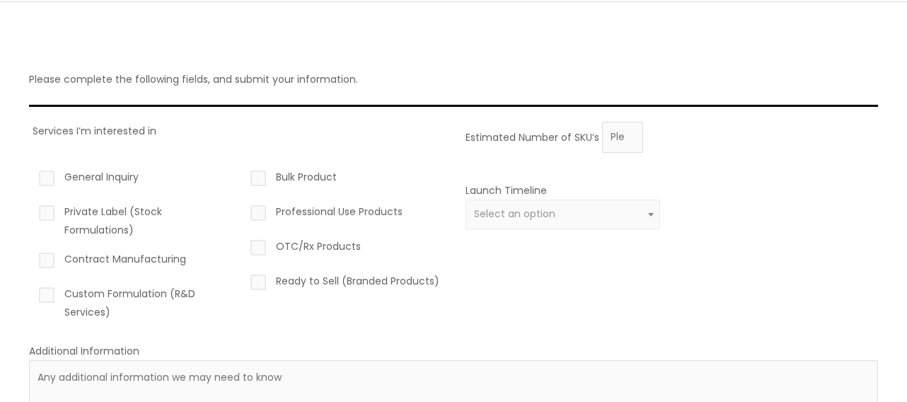
scroll to position [141, 0]
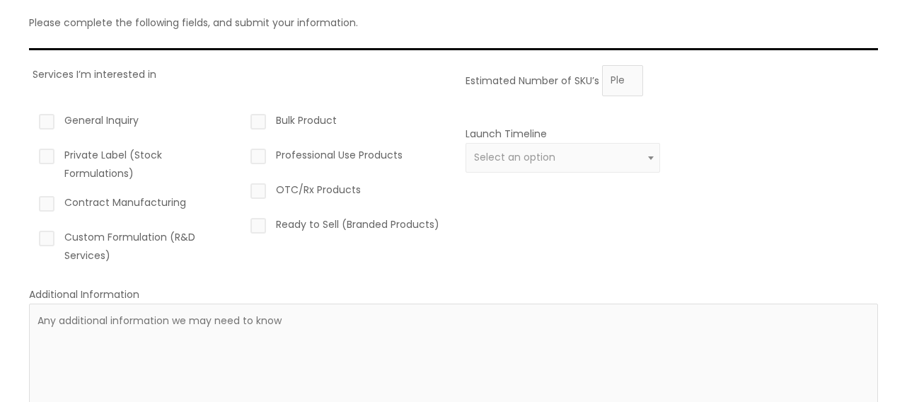
click at [51, 238] on label "Custom Formulation (R&D Services)" at bounding box center [133, 246] width 194 height 37
click at [31, 237] on input "Custom Formulation (R&D Services)" at bounding box center [26, 232] width 9 height 9
checkbox input "true"
click at [45, 203] on label "Contract Manufacturing" at bounding box center [133, 205] width 194 height 24
click at [31, 202] on input "Contract Manufacturing" at bounding box center [26, 197] width 9 height 9
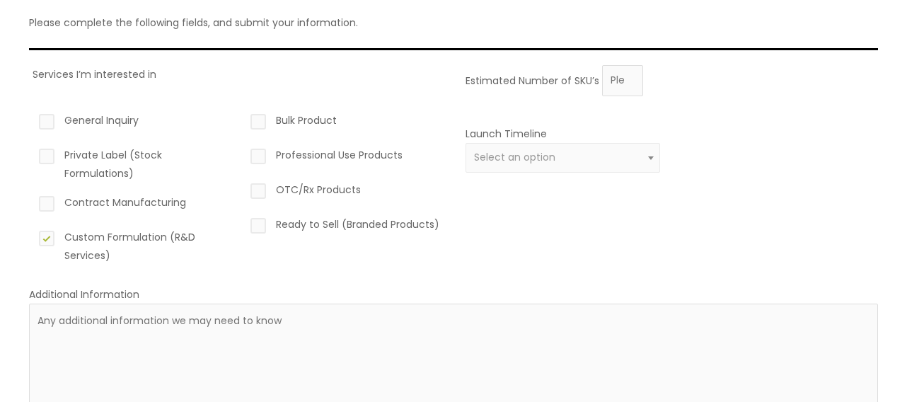
checkbox input "true"
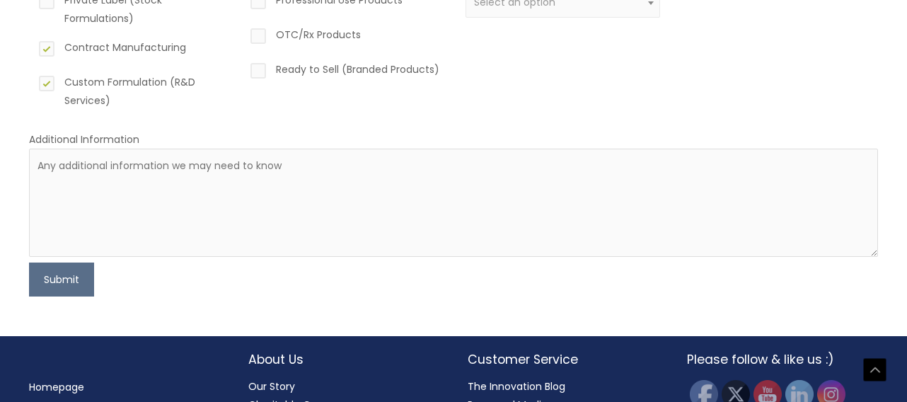
scroll to position [359, 0]
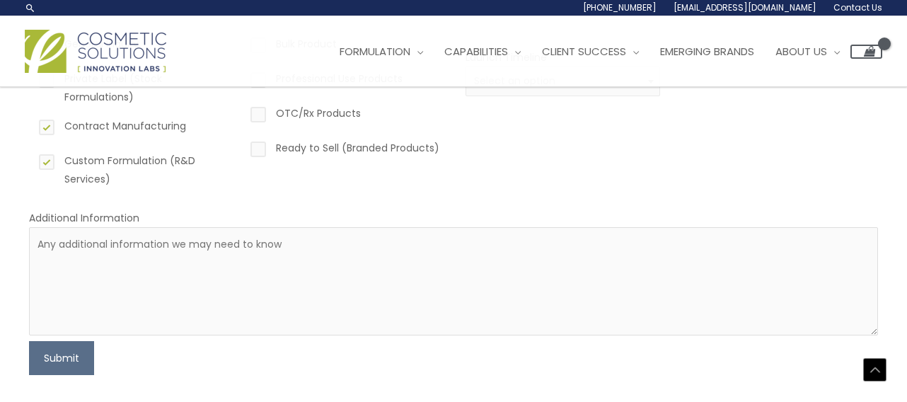
drag, startPoint x: 475, startPoint y: 98, endPoint x: 487, endPoint y: 120, distance: 25.0
click at [476, 98] on div "Launch Timeline 0 – 3 months 4 – 12 months Greater than 1 year Select an option" at bounding box center [562, 80] width 194 height 65
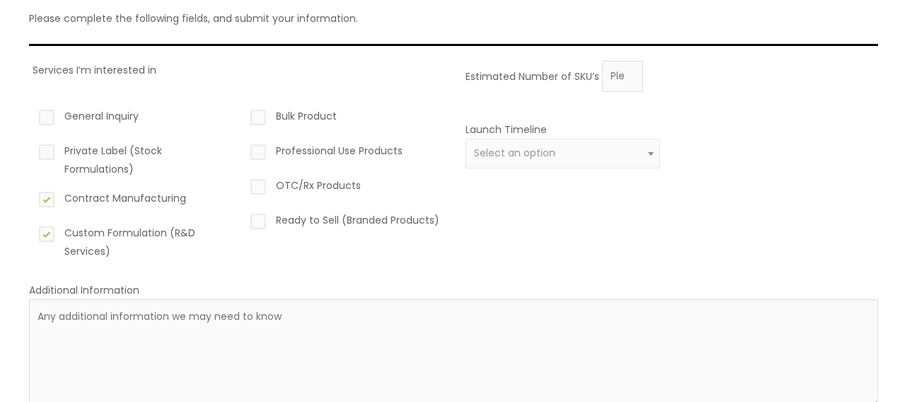
scroll to position [76, 0]
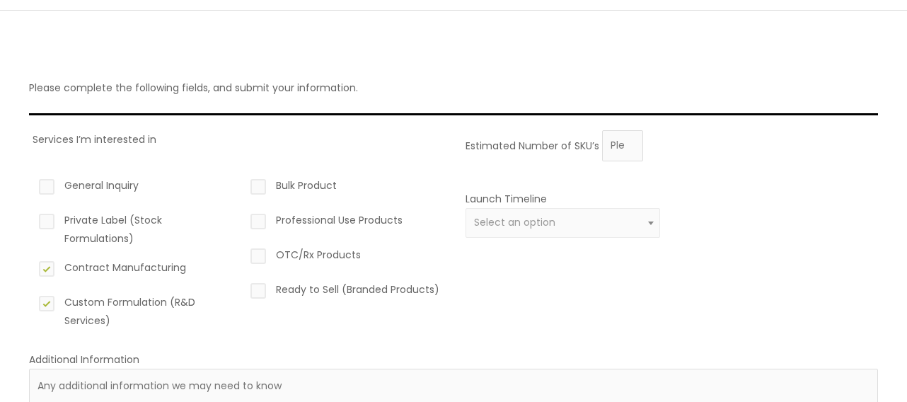
click at [509, 225] on span "Select an option" at bounding box center [514, 222] width 81 height 14
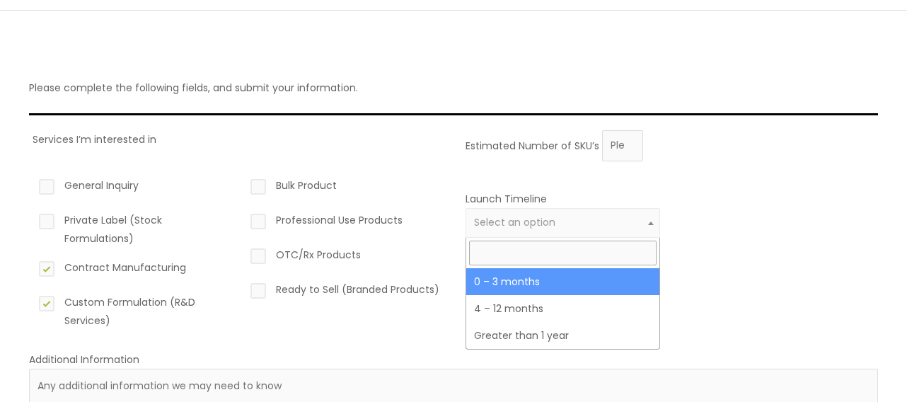
click at [509, 225] on span "Select an option" at bounding box center [514, 222] width 81 height 14
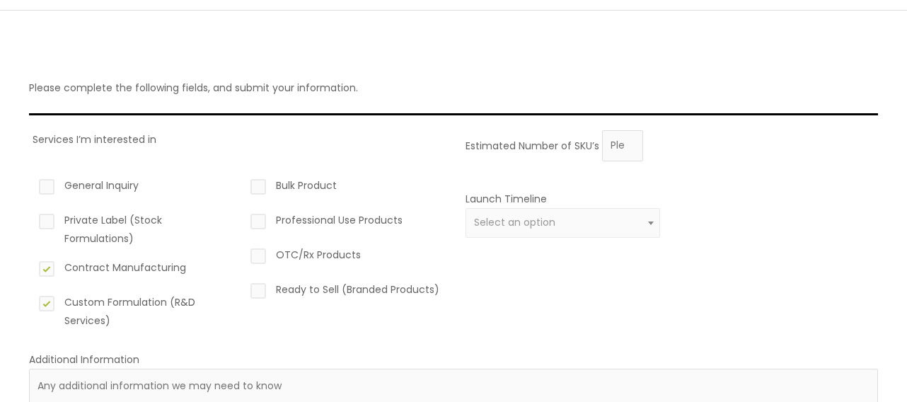
scroll to position [359, 0]
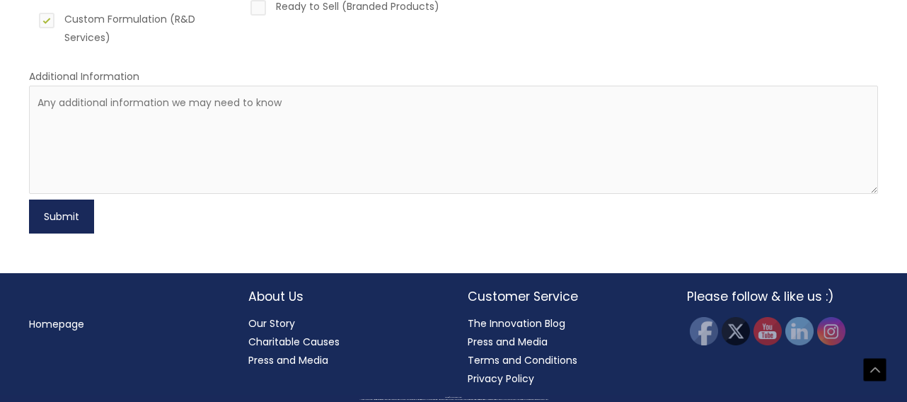
click at [66, 223] on button "Submit" at bounding box center [61, 216] width 65 height 34
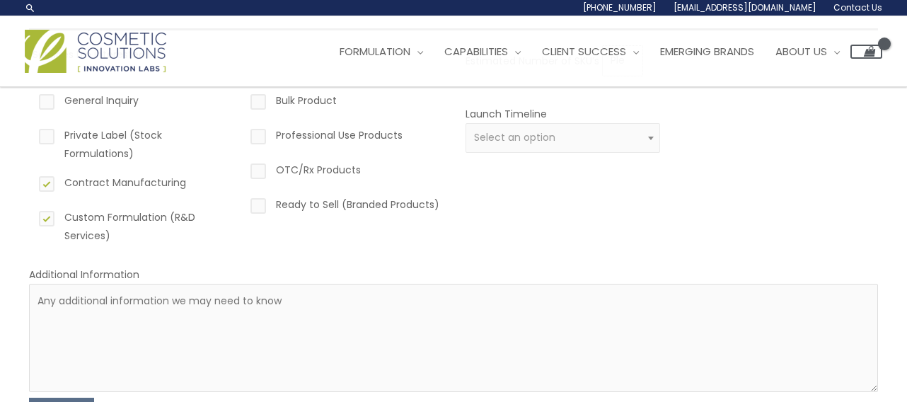
scroll to position [136, 0]
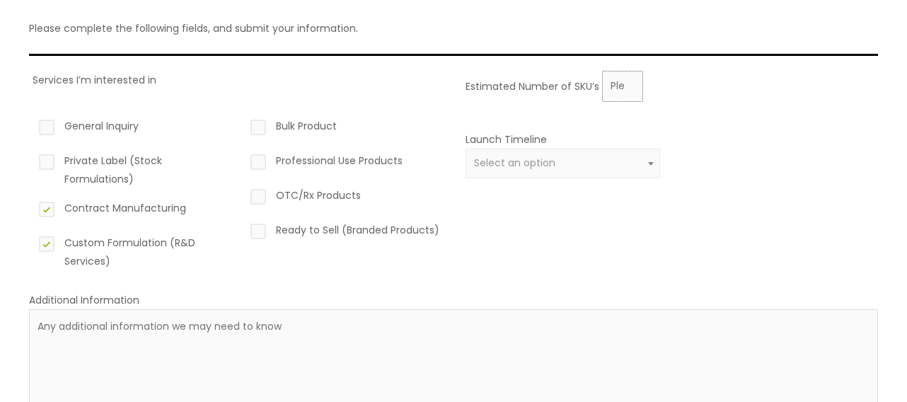
click at [622, 94] on input "Estimated Number of SKU’s" at bounding box center [622, 86] width 41 height 31
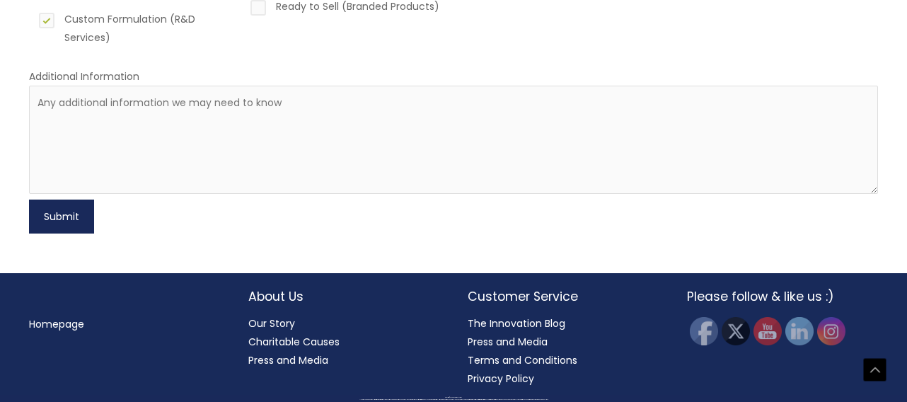
type input "3"
click at [89, 216] on button "Submit" at bounding box center [61, 216] width 65 height 34
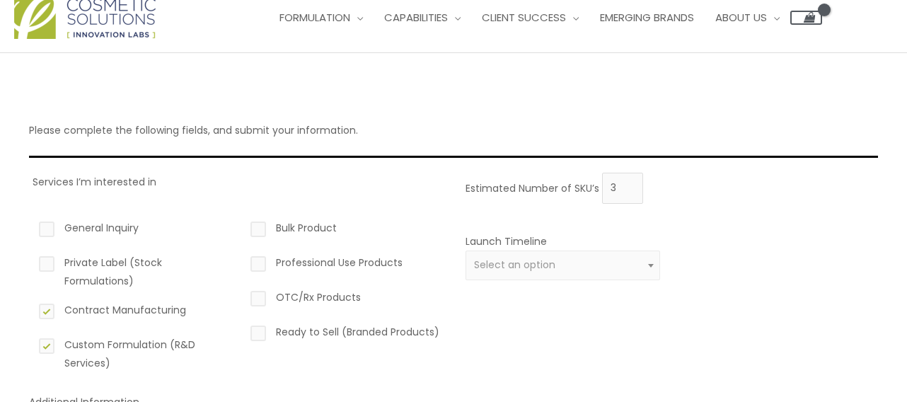
scroll to position [0, 0]
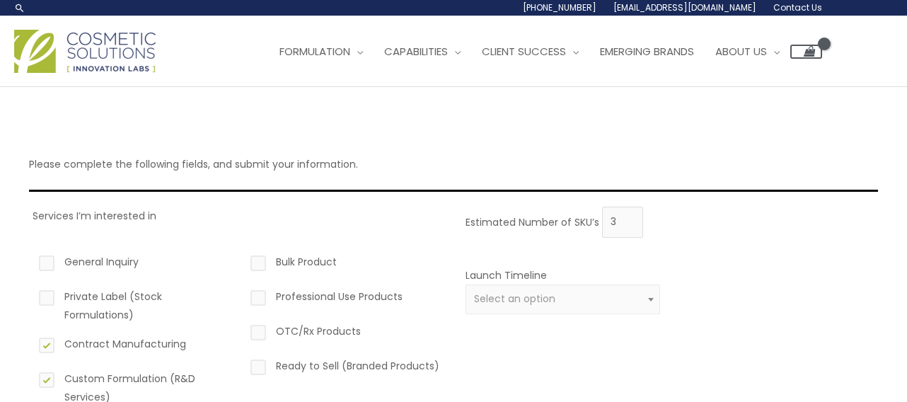
click at [577, 274] on div "Launch Timeline 0 – 3 months 4 – 12 months Greater than 1 year Select an option" at bounding box center [562, 298] width 194 height 65
click at [573, 307] on span "Select an option" at bounding box center [562, 299] width 194 height 30
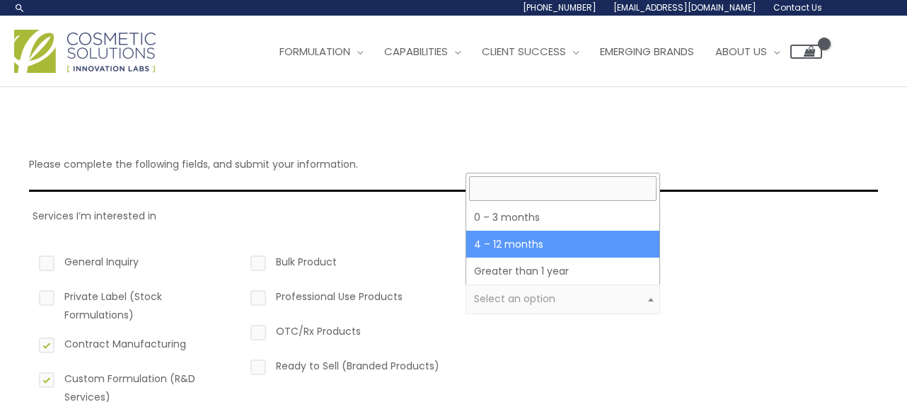
select select "3"
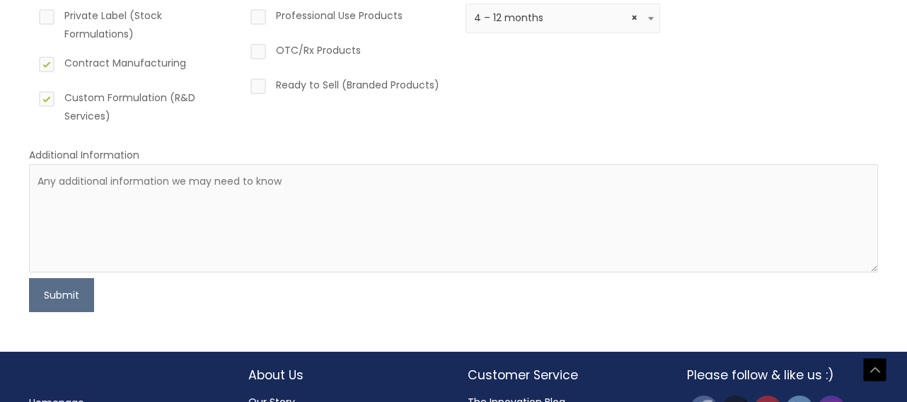
scroll to position [283, 0]
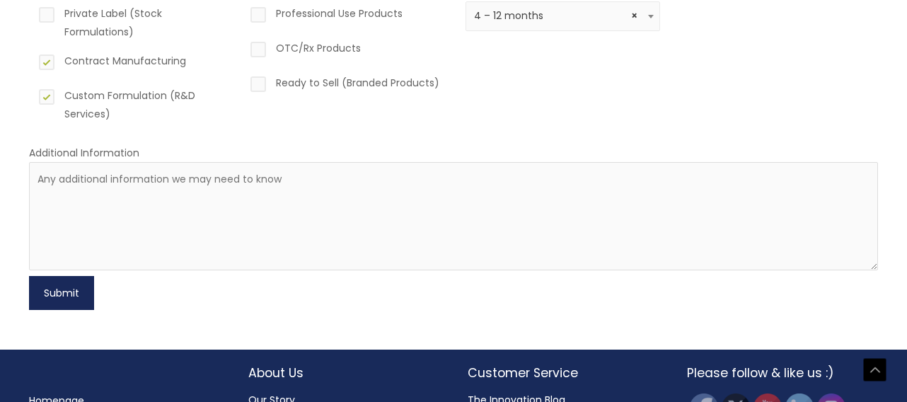
click at [57, 293] on button "Submit" at bounding box center [61, 293] width 65 height 34
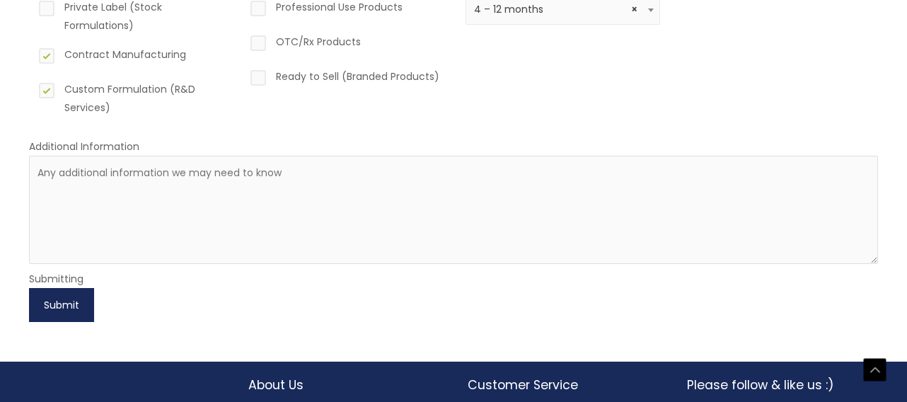
scroll to position [378, 0]
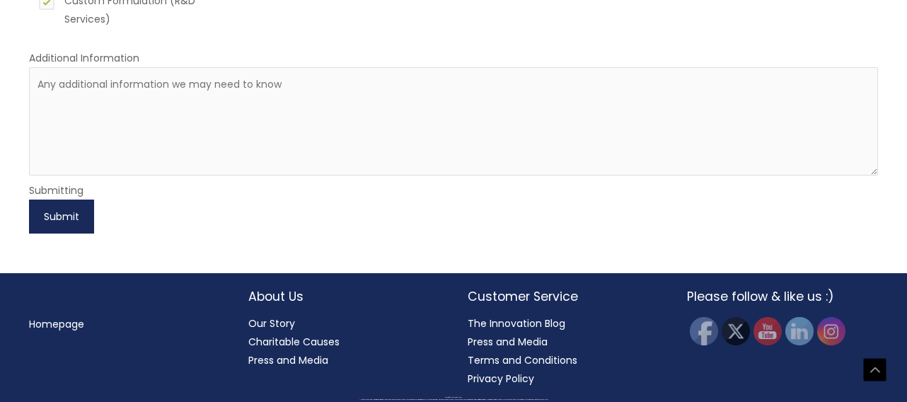
click at [49, 228] on button "Submit" at bounding box center [61, 216] width 65 height 34
click at [70, 214] on button "Submit" at bounding box center [61, 216] width 65 height 34
click at [69, 200] on button "Submit" at bounding box center [61, 216] width 65 height 34
click at [69, 221] on button "Submit" at bounding box center [61, 216] width 65 height 34
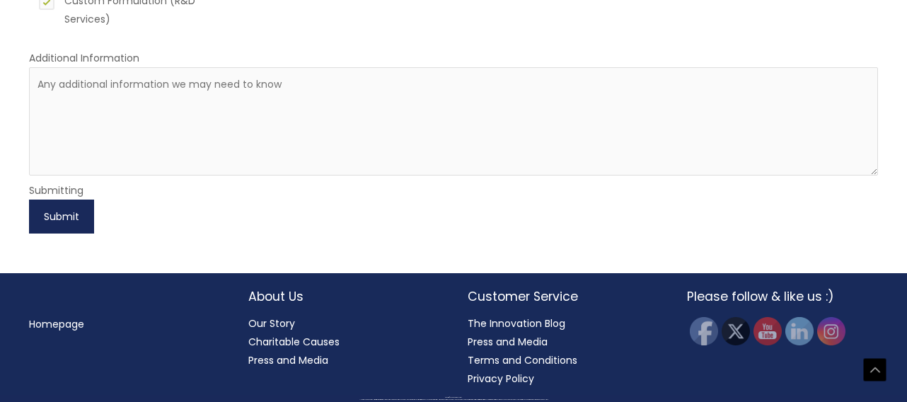
click at [69, 221] on button "Submit" at bounding box center [61, 216] width 65 height 34
